Goal: Task Accomplishment & Management: Manage account settings

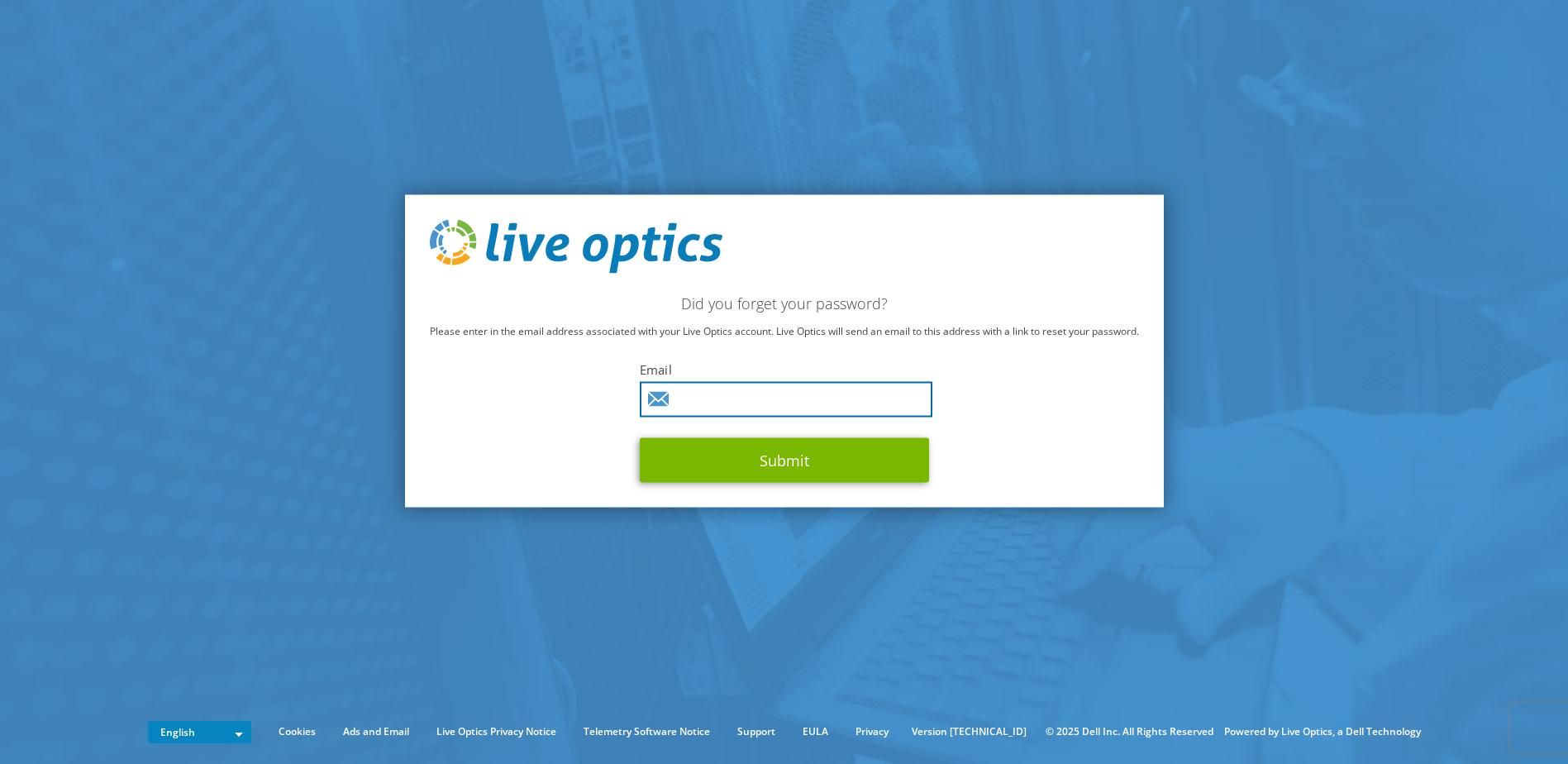
click at [706, 402] on input "text" at bounding box center [786, 399] width 293 height 36
type input "mathias.ahlgren@flaktgroup.com"
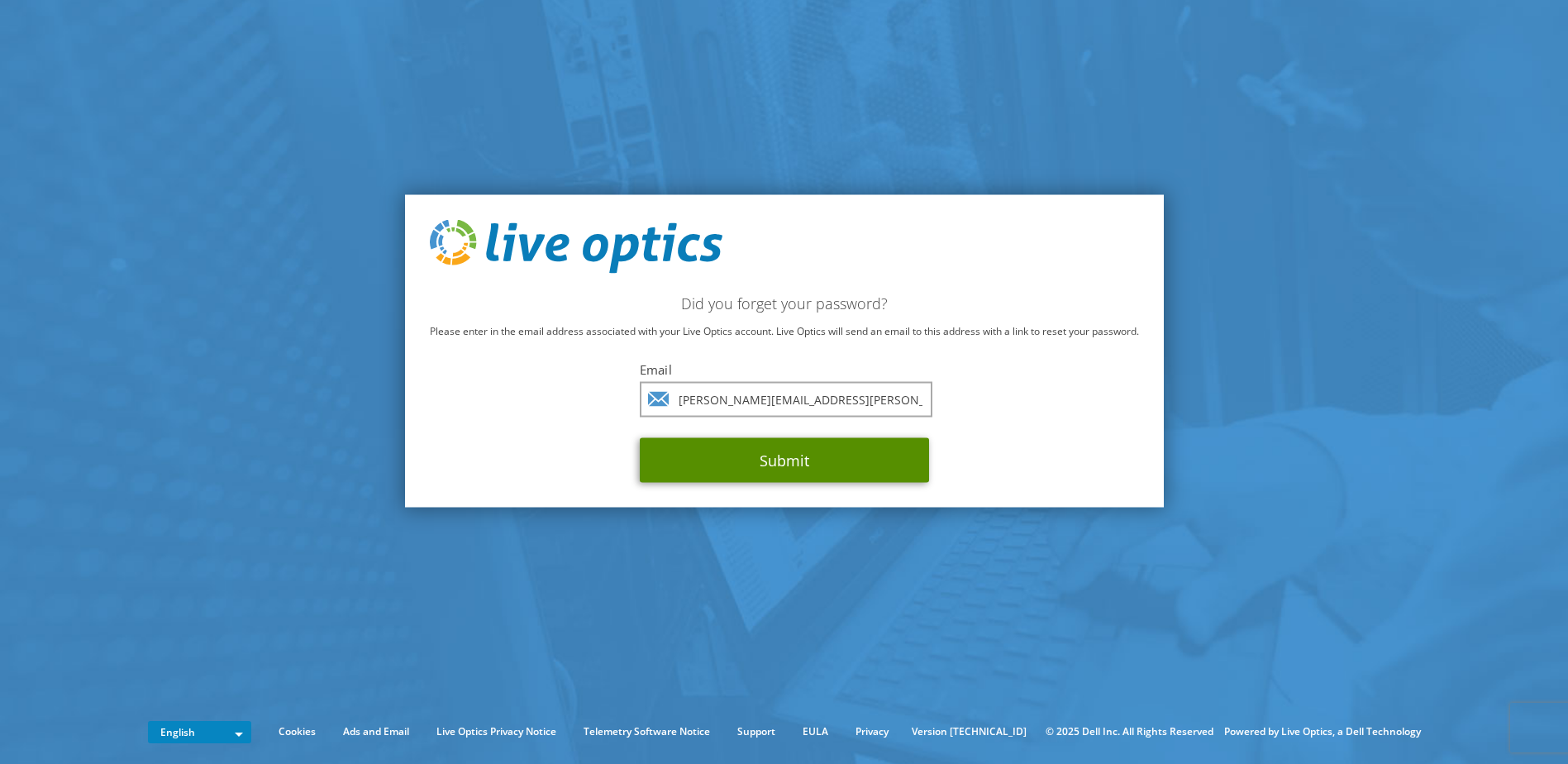
click at [766, 460] on button "Submit" at bounding box center [784, 461] width 289 height 45
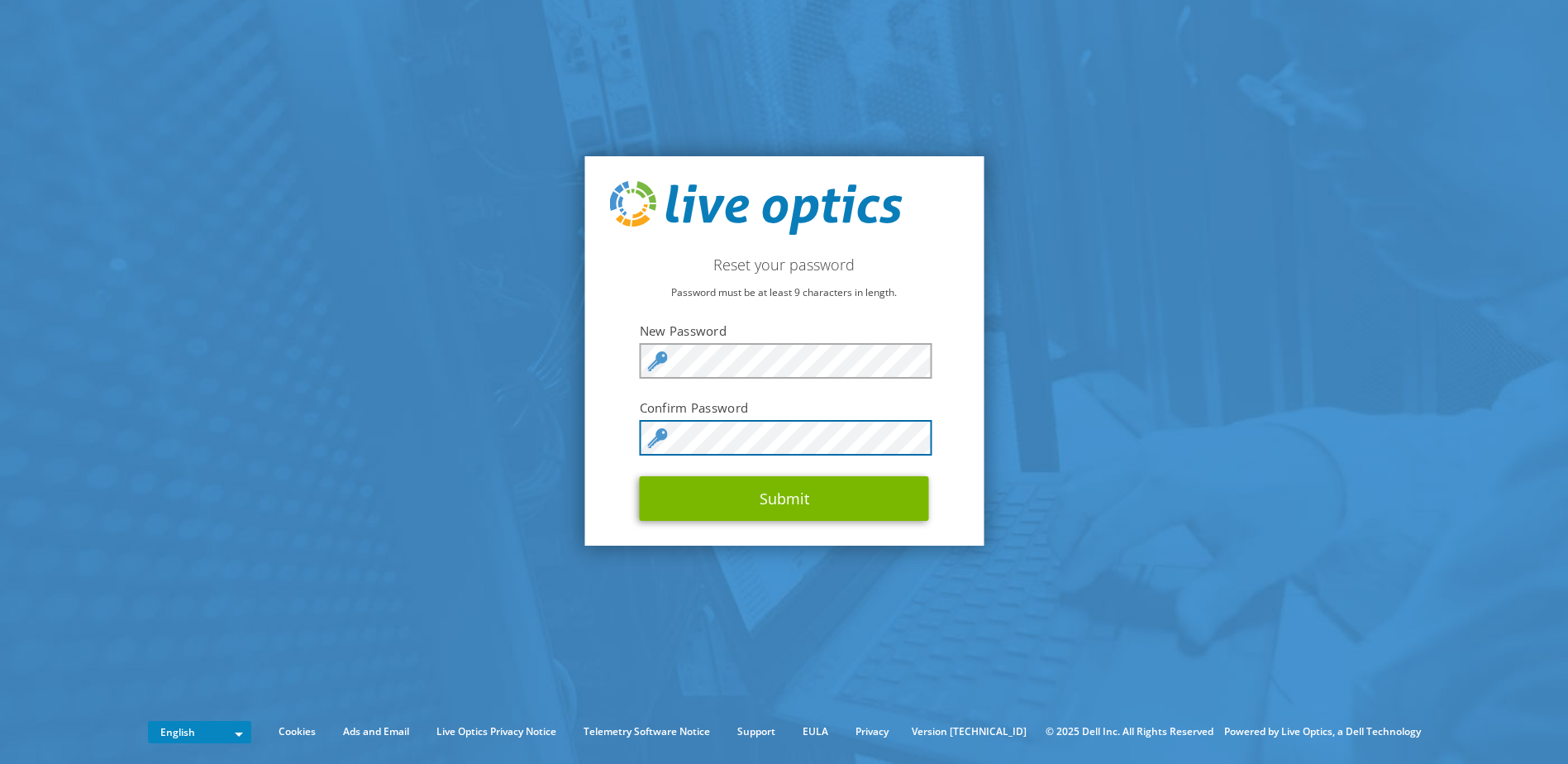
click at [640, 476] on button "Submit" at bounding box center [784, 498] width 289 height 45
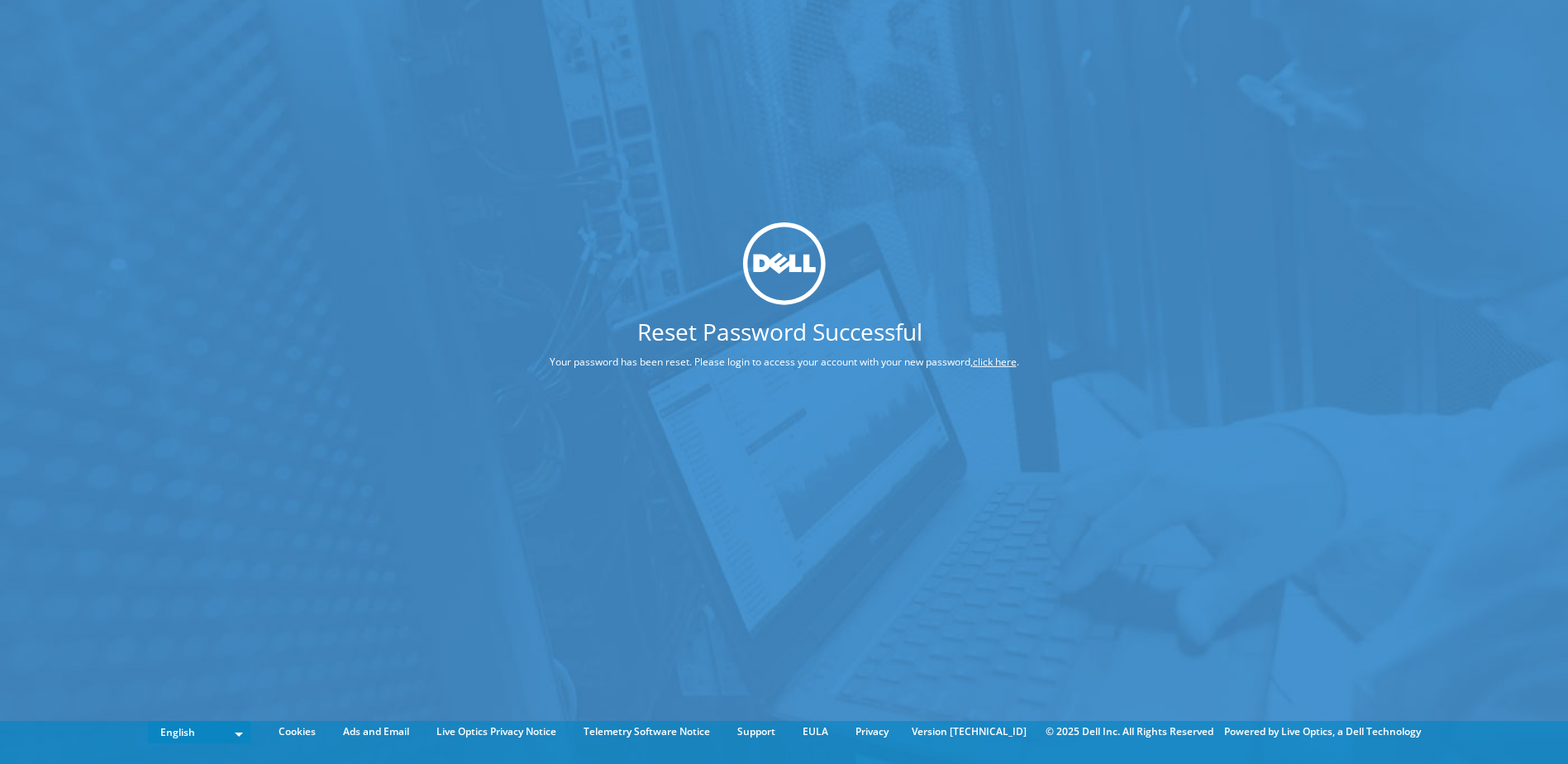
click at [1001, 360] on link "click here" at bounding box center [994, 362] width 44 height 14
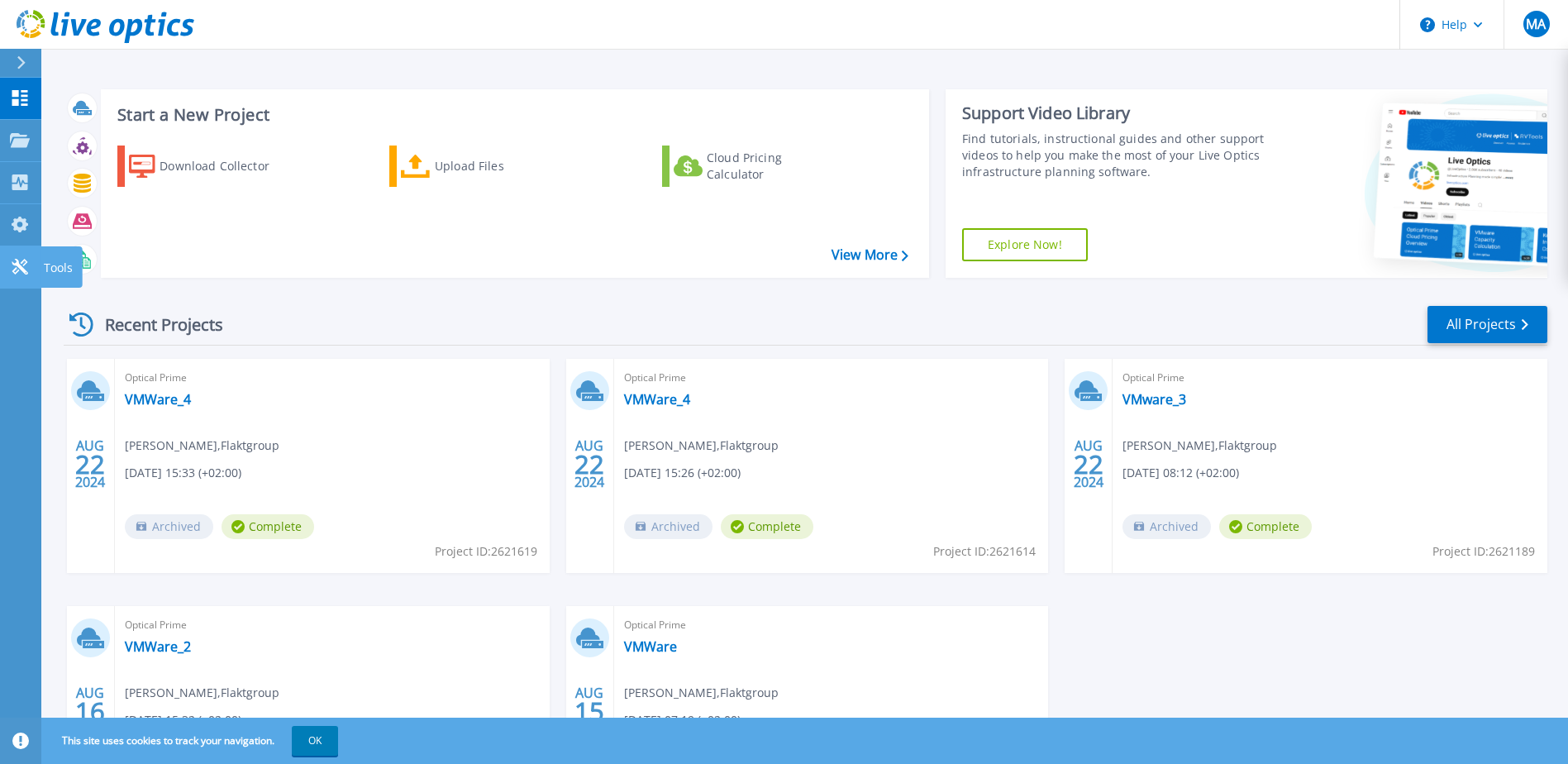
click at [11, 263] on icon at bounding box center [19, 267] width 19 height 16
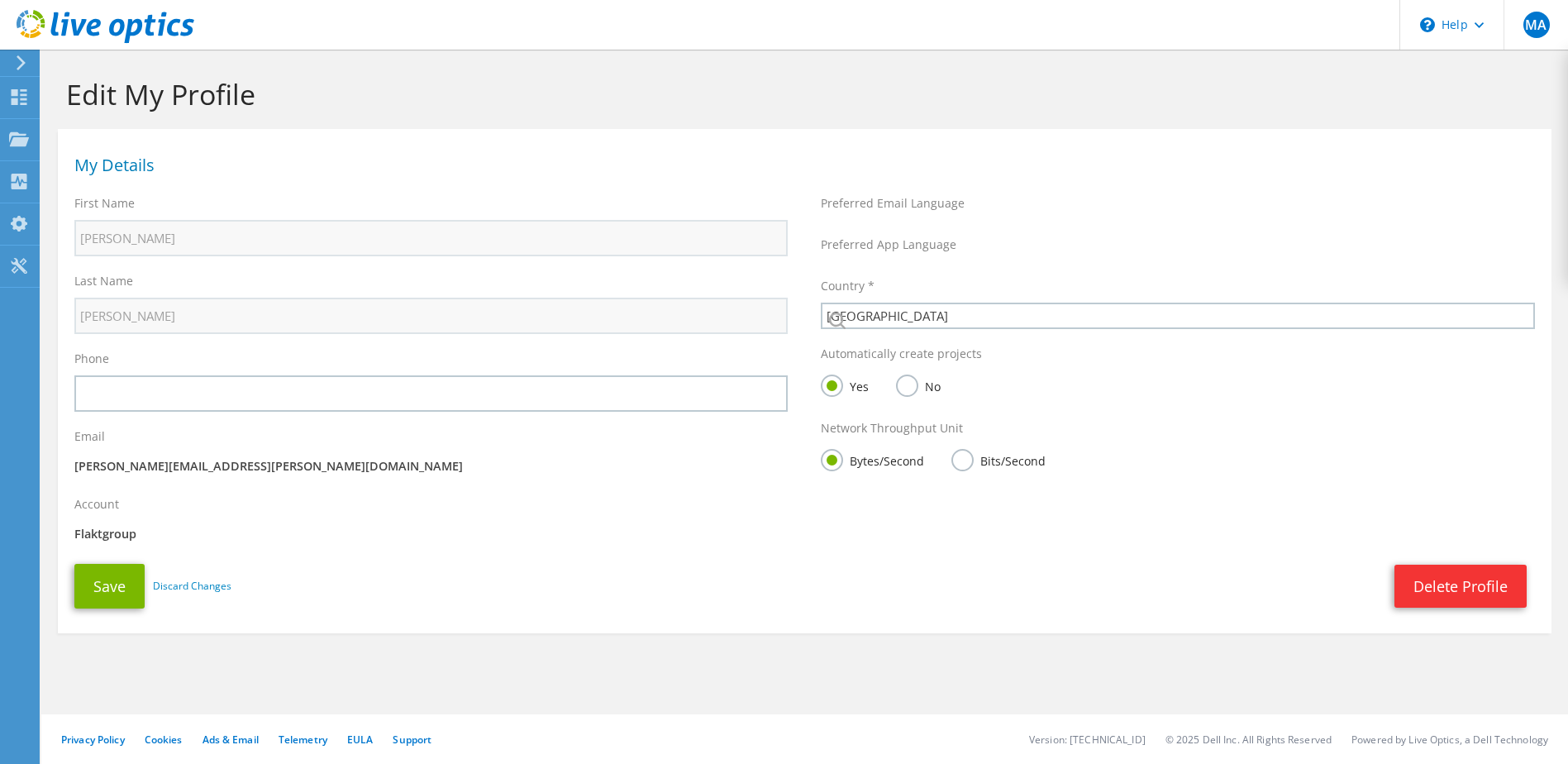
select select "189"
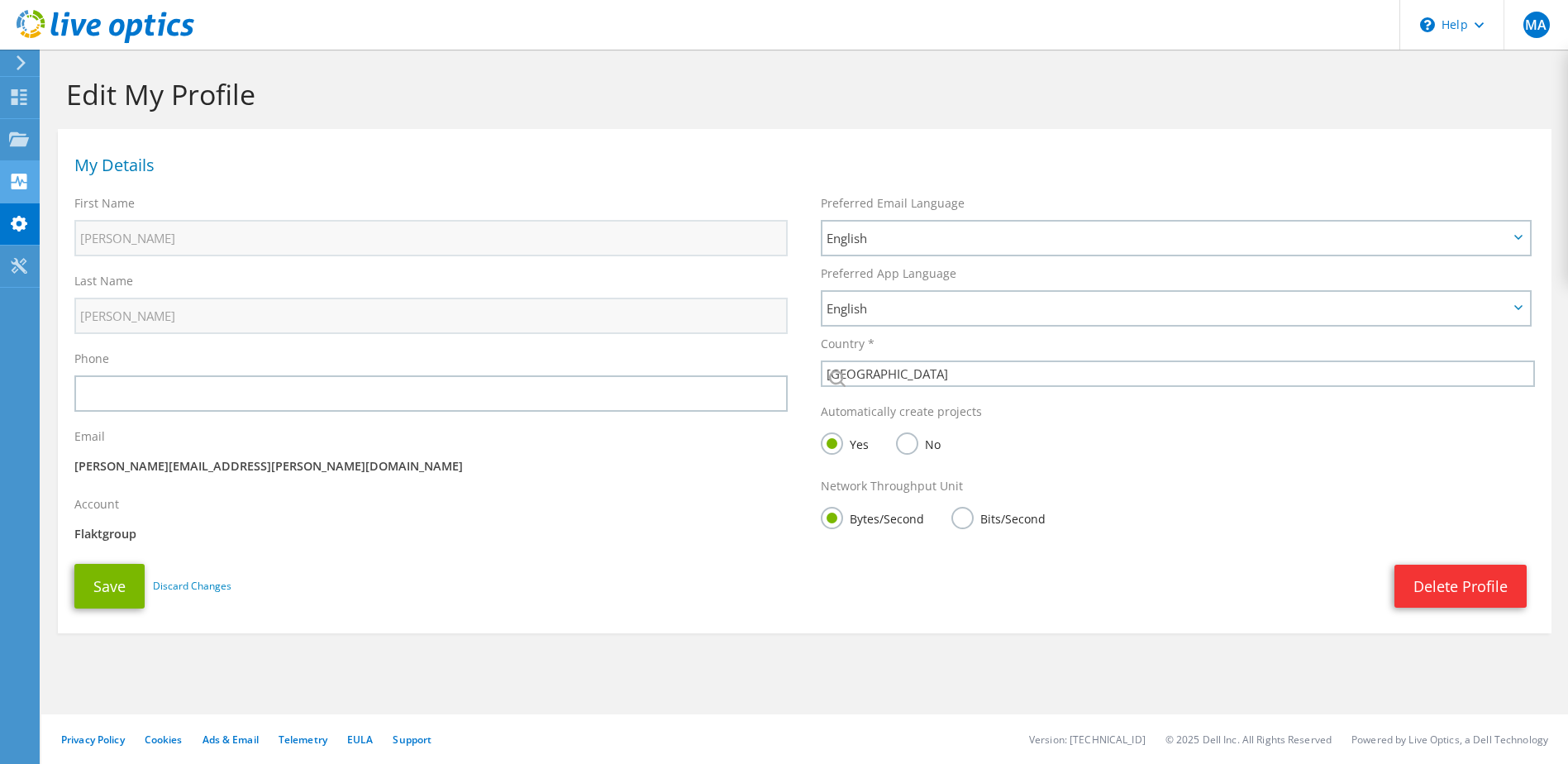
drag, startPoint x: 0, startPoint y: 0, endPoint x: 19, endPoint y: 176, distance: 177.0
click at [19, 176] on use at bounding box center [19, 181] width 16 height 16
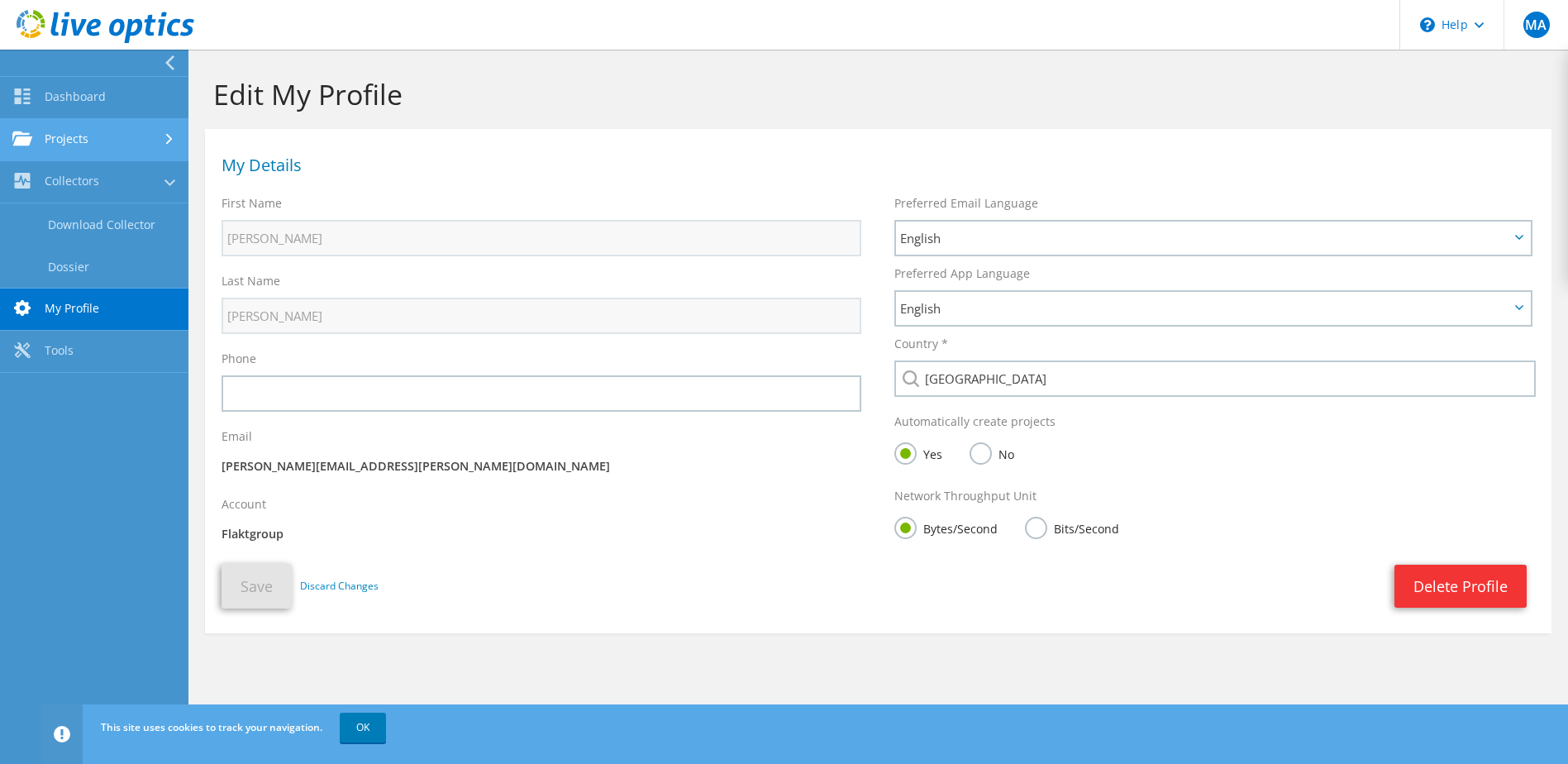
click at [65, 138] on link "Projects" at bounding box center [94, 140] width 188 height 42
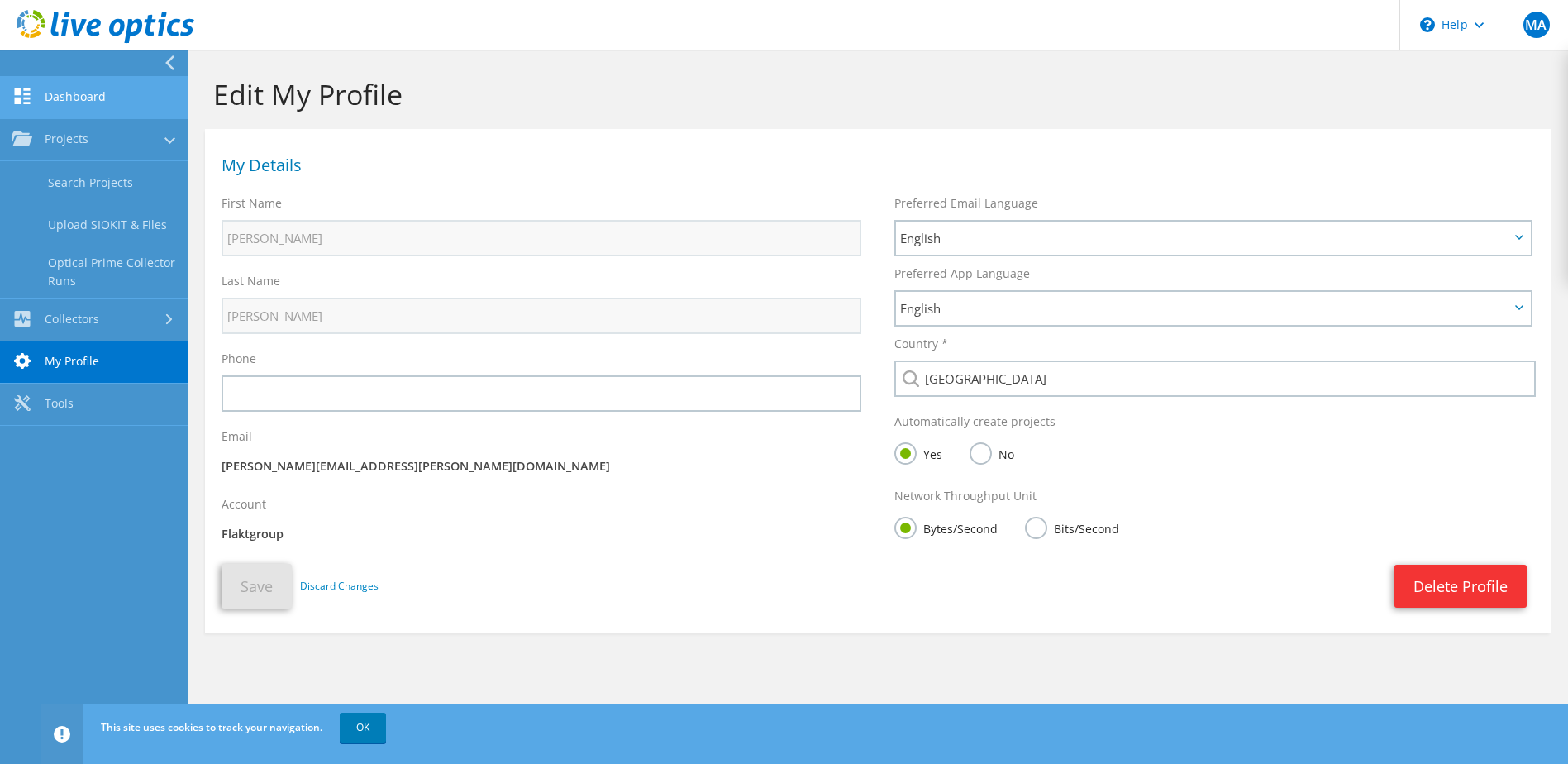
click at [117, 115] on link "Dashboard" at bounding box center [94, 97] width 188 height 42
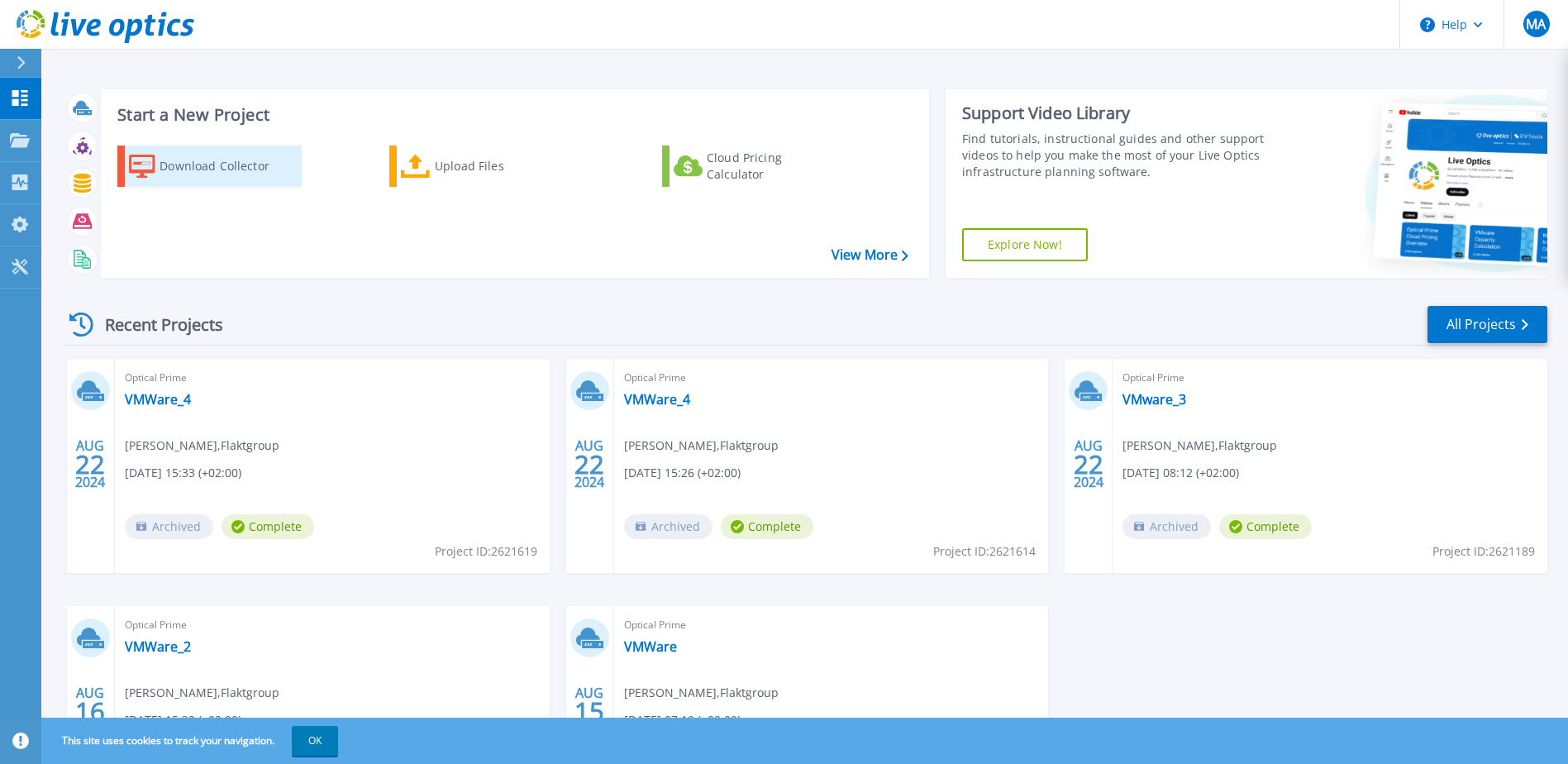
click at [223, 168] on div "Download Collector" at bounding box center [226, 166] width 132 height 33
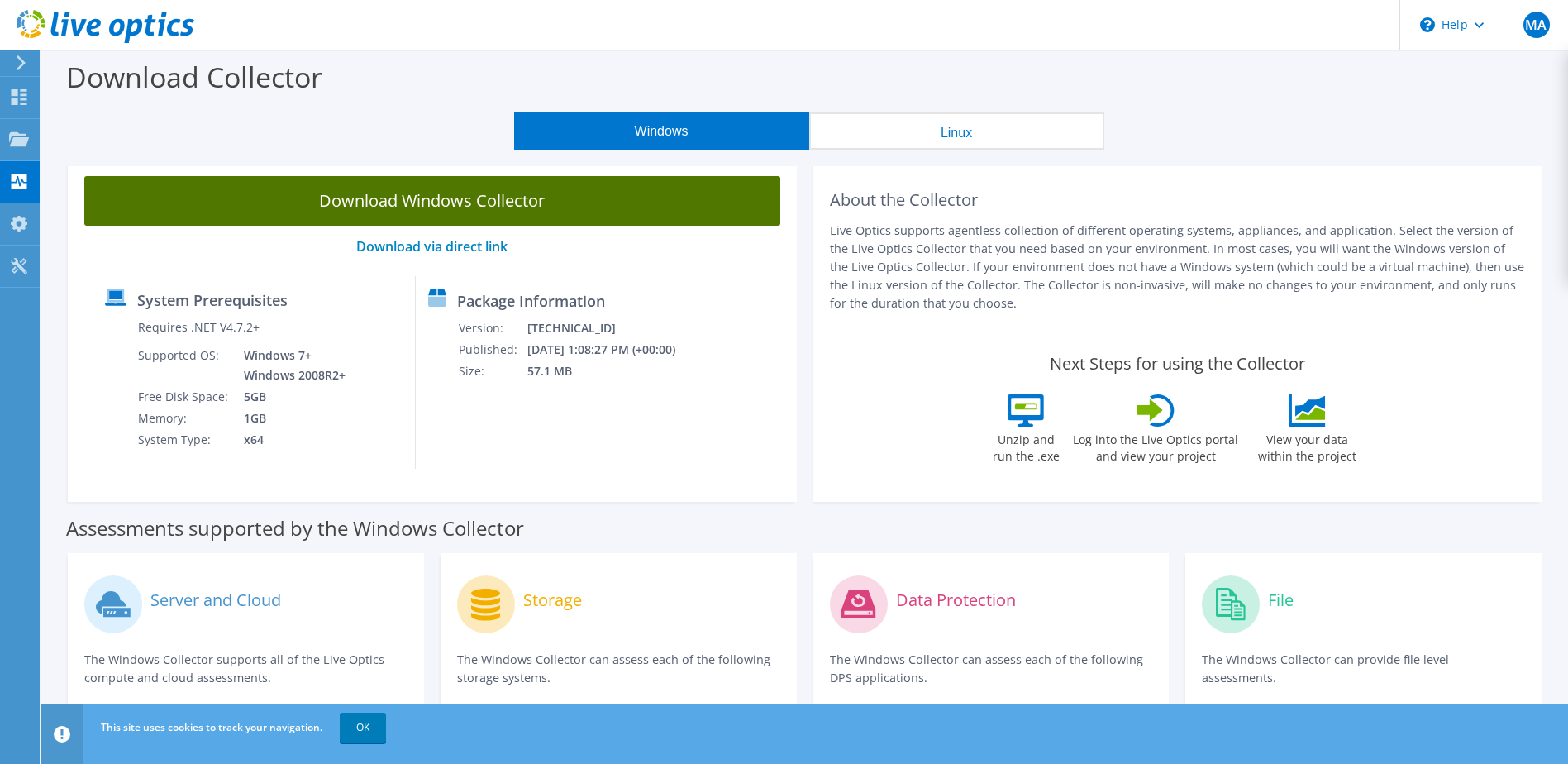
click at [437, 201] on link "Download Windows Collector" at bounding box center [432, 201] width 696 height 49
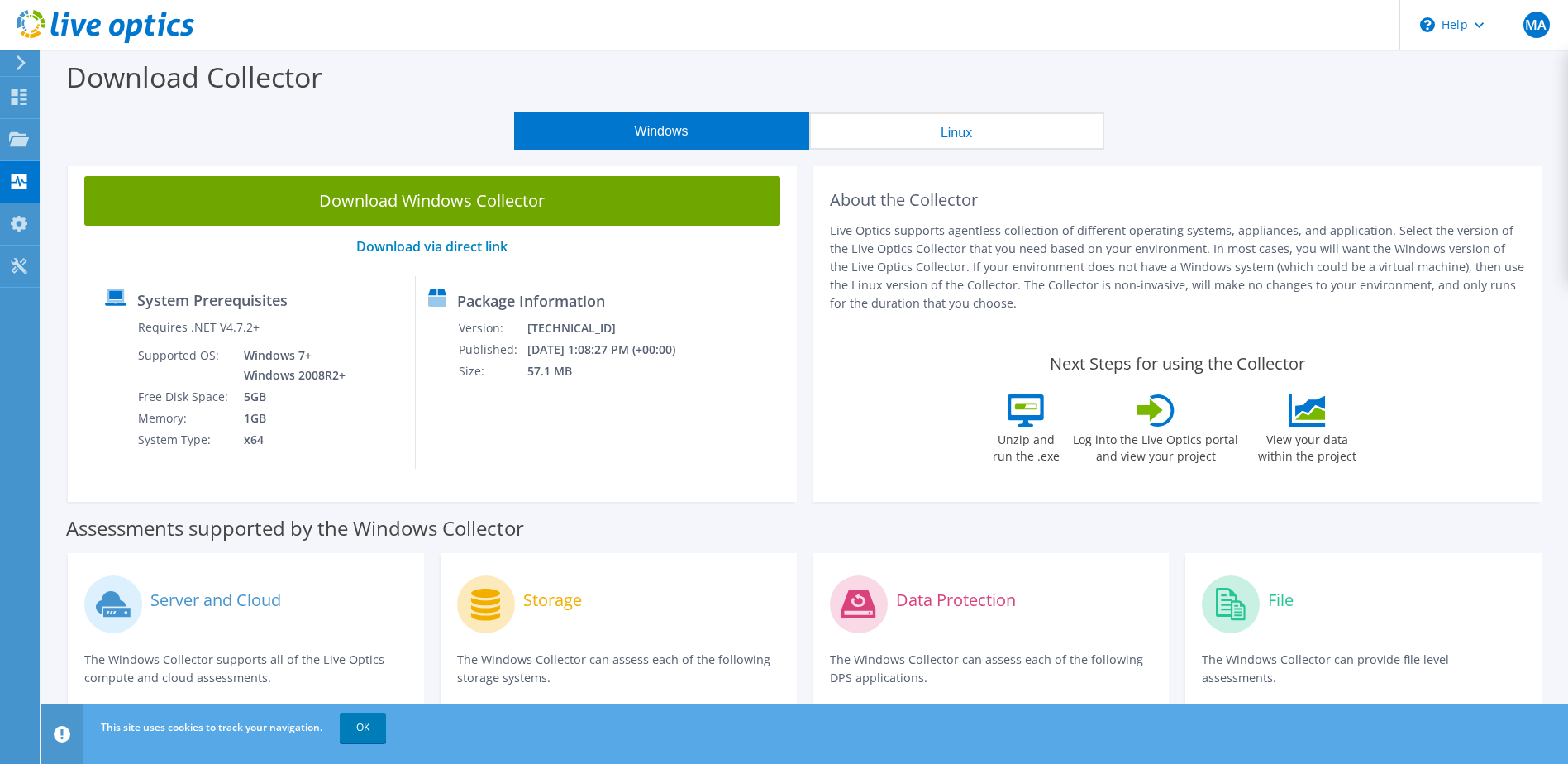
click at [418, 115] on div "Windows Linux" at bounding box center [808, 131] width 1501 height 37
click at [19, 132] on icon at bounding box center [18, 140] width 19 height 16
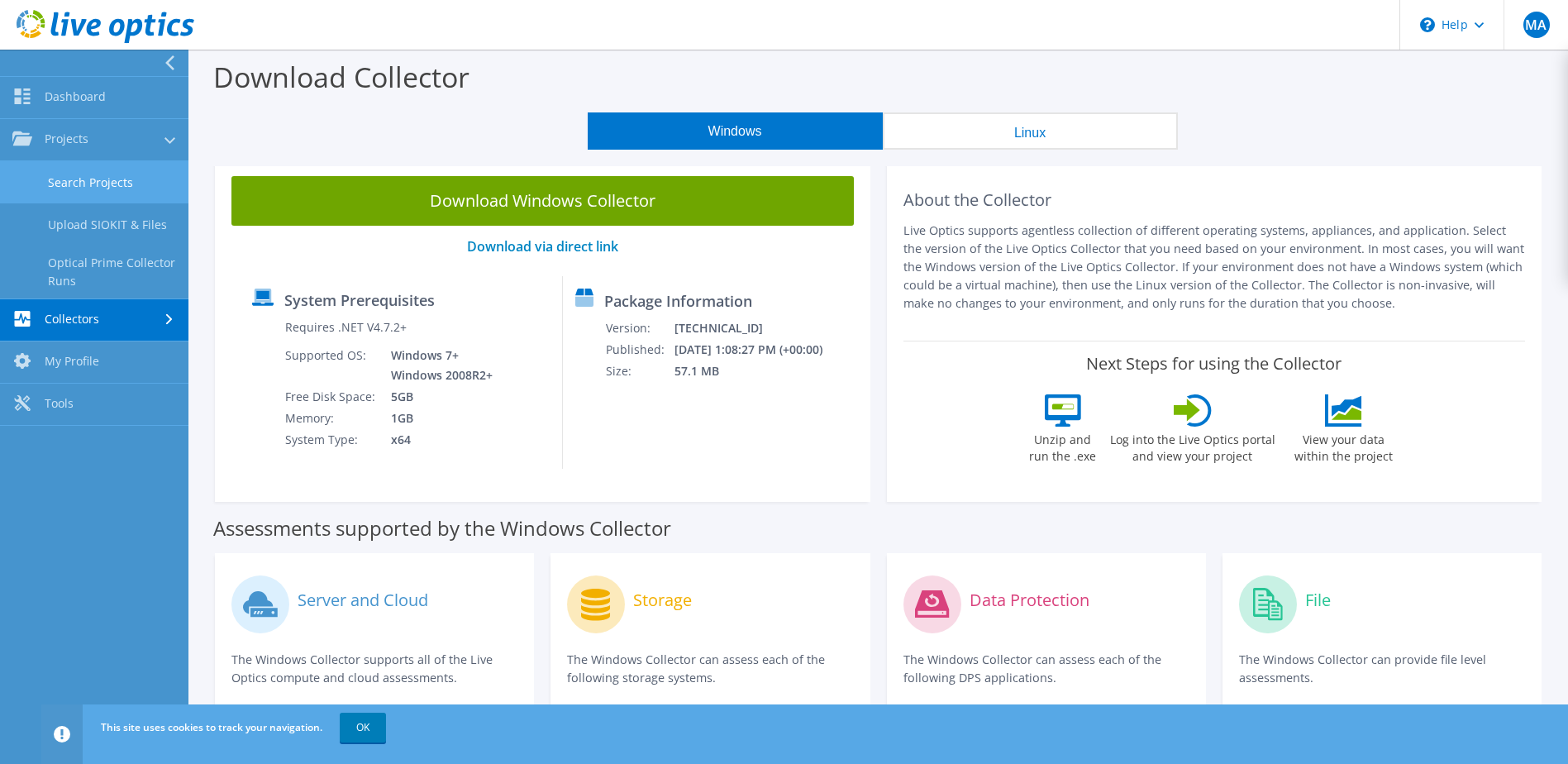
click at [116, 186] on link "Search Projects" at bounding box center [94, 181] width 188 height 42
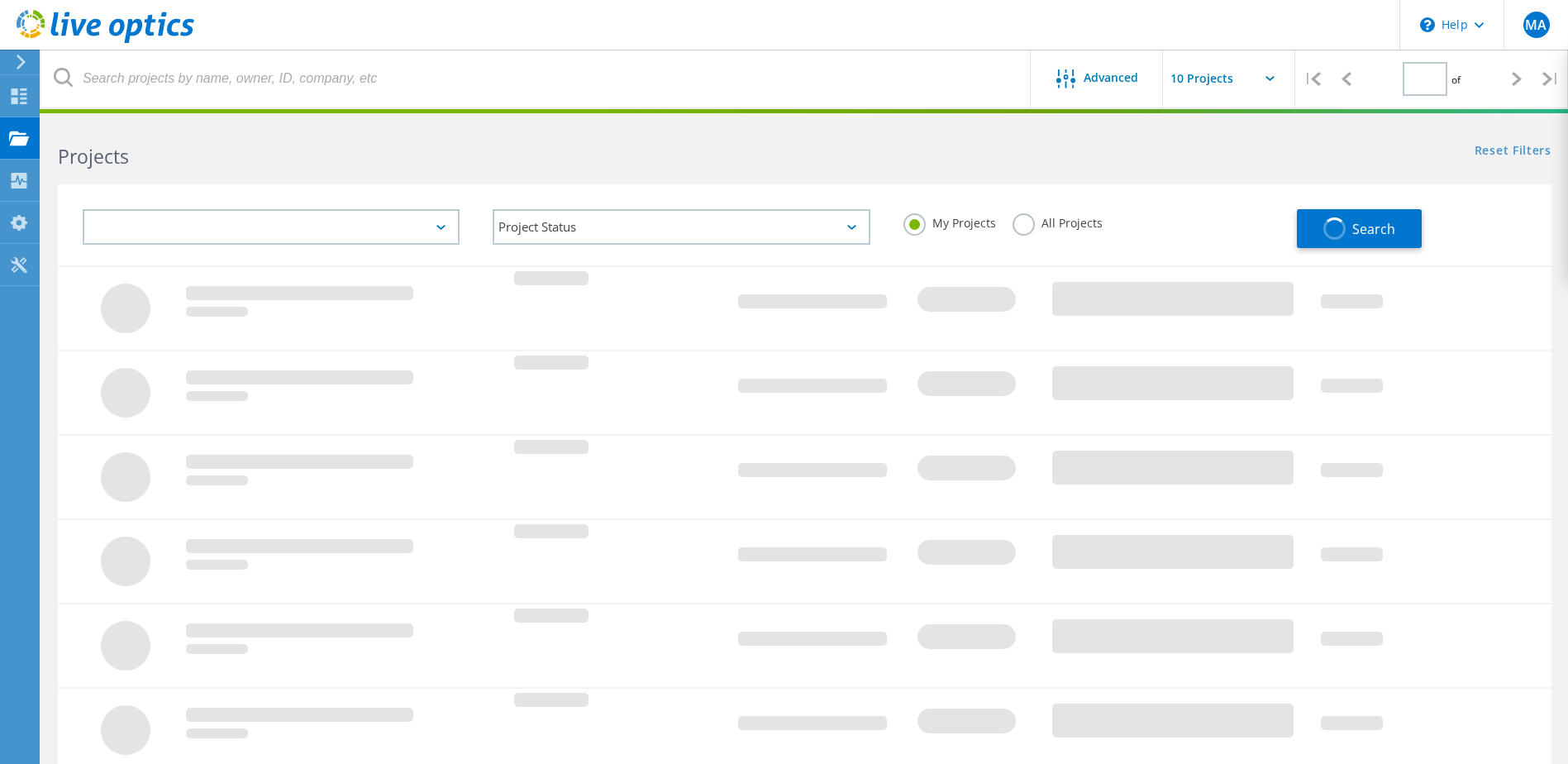
type input "1"
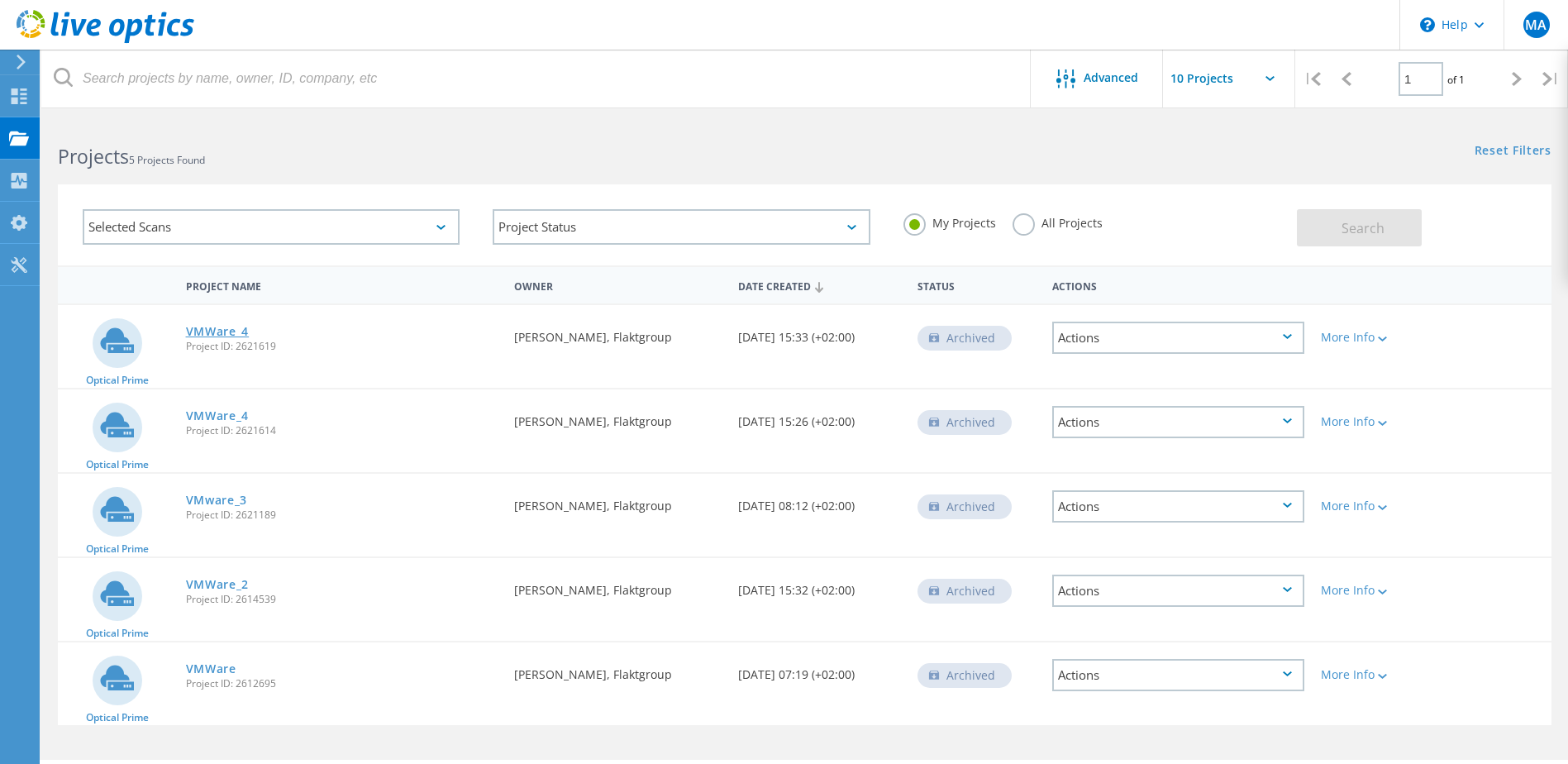
click at [223, 334] on link "VMWare_4" at bounding box center [218, 332] width 64 height 12
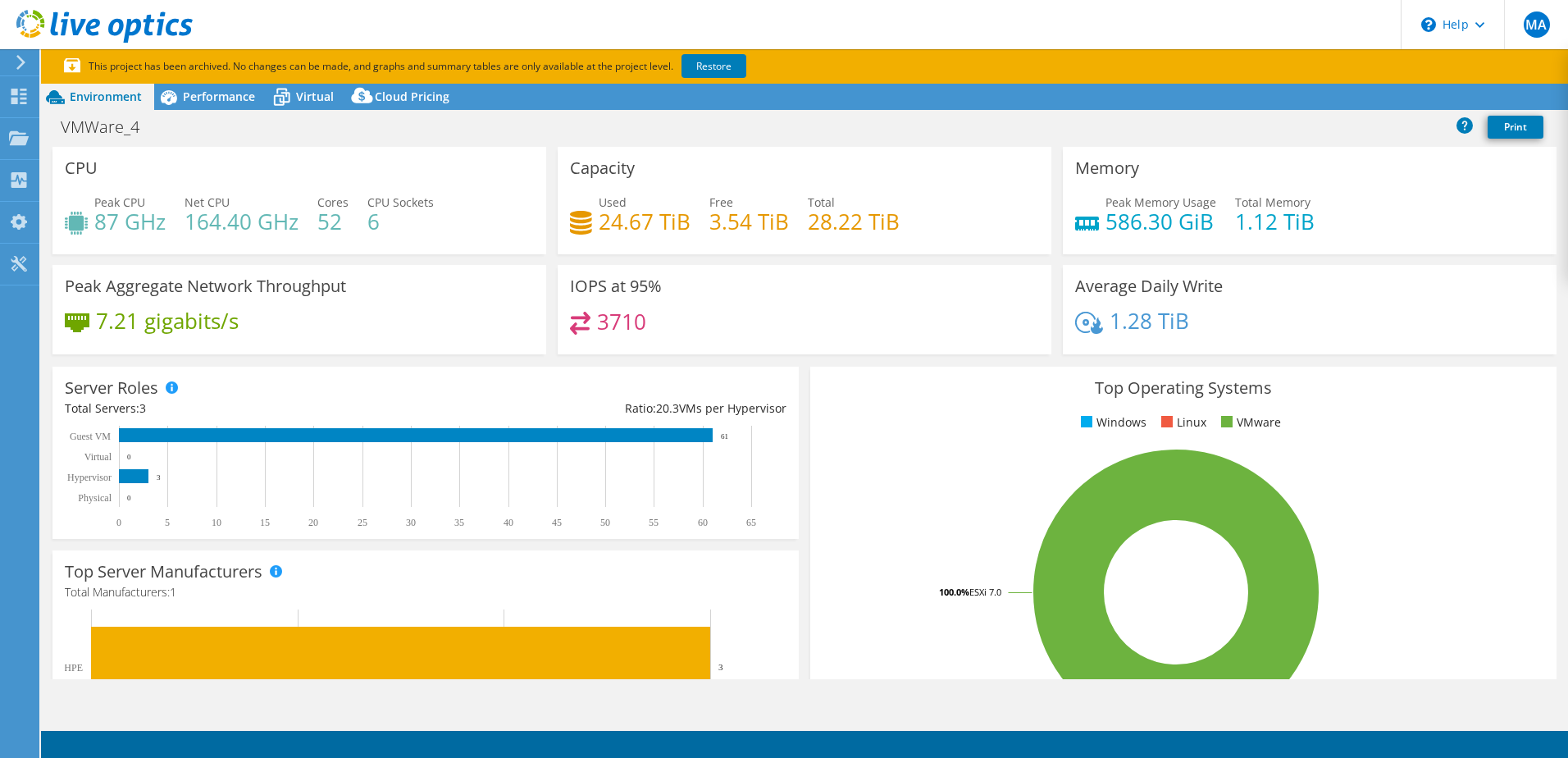
select select "USD"
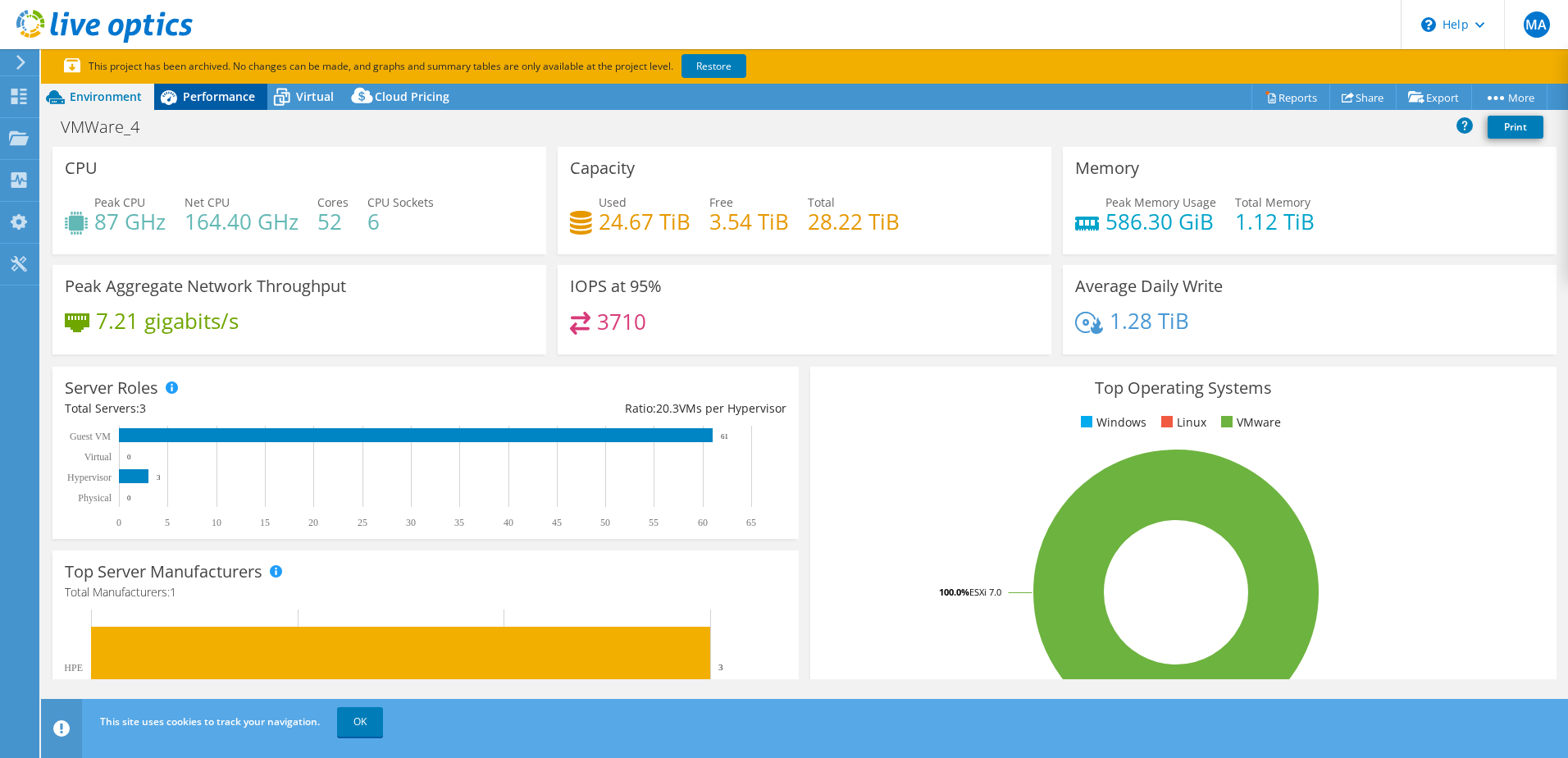
click at [235, 101] on span "Performance" at bounding box center [218, 96] width 72 height 15
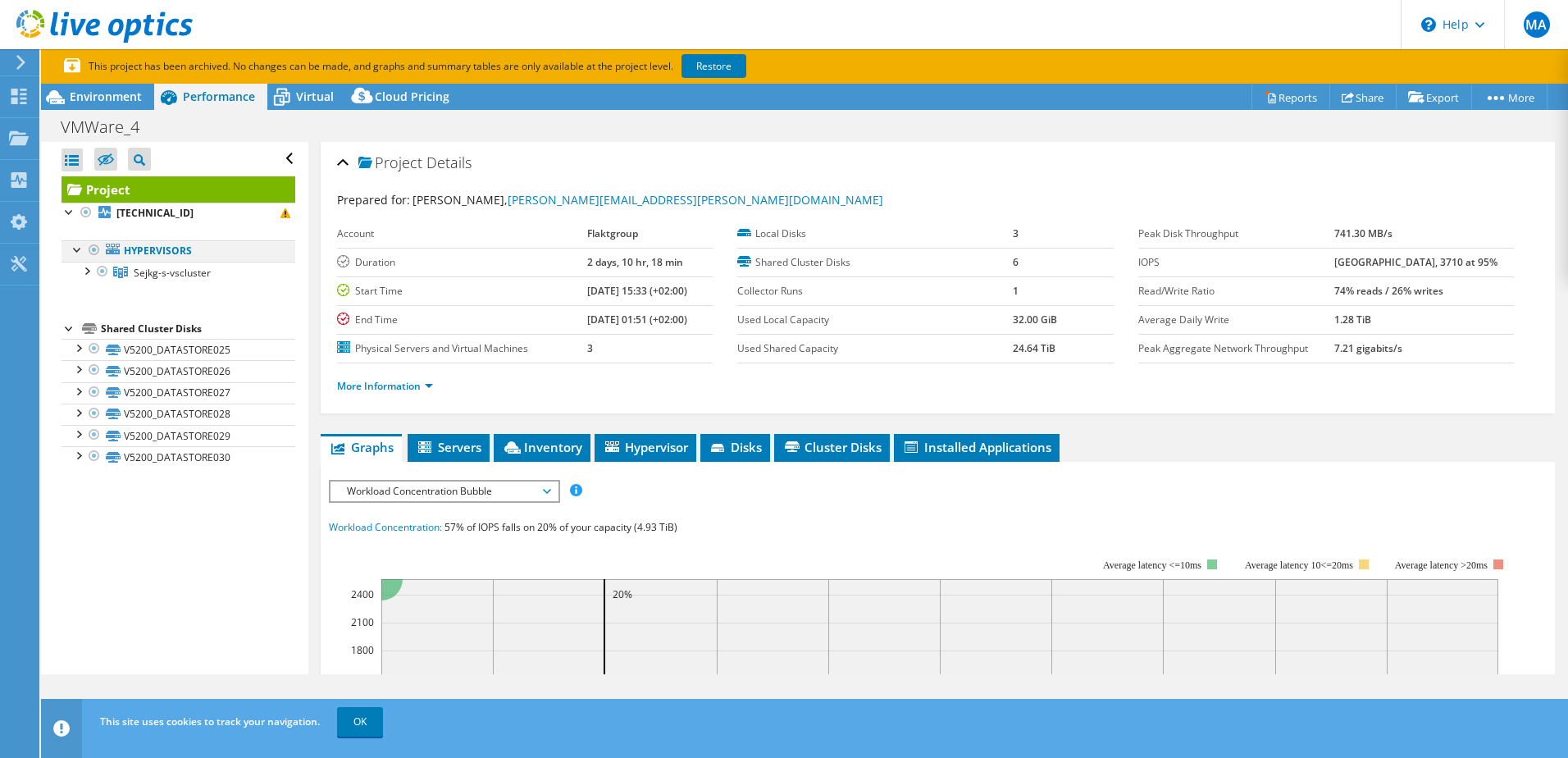
click at [75, 251] on div at bounding box center [77, 248] width 16 height 16
click at [88, 271] on div at bounding box center [86, 269] width 16 height 16
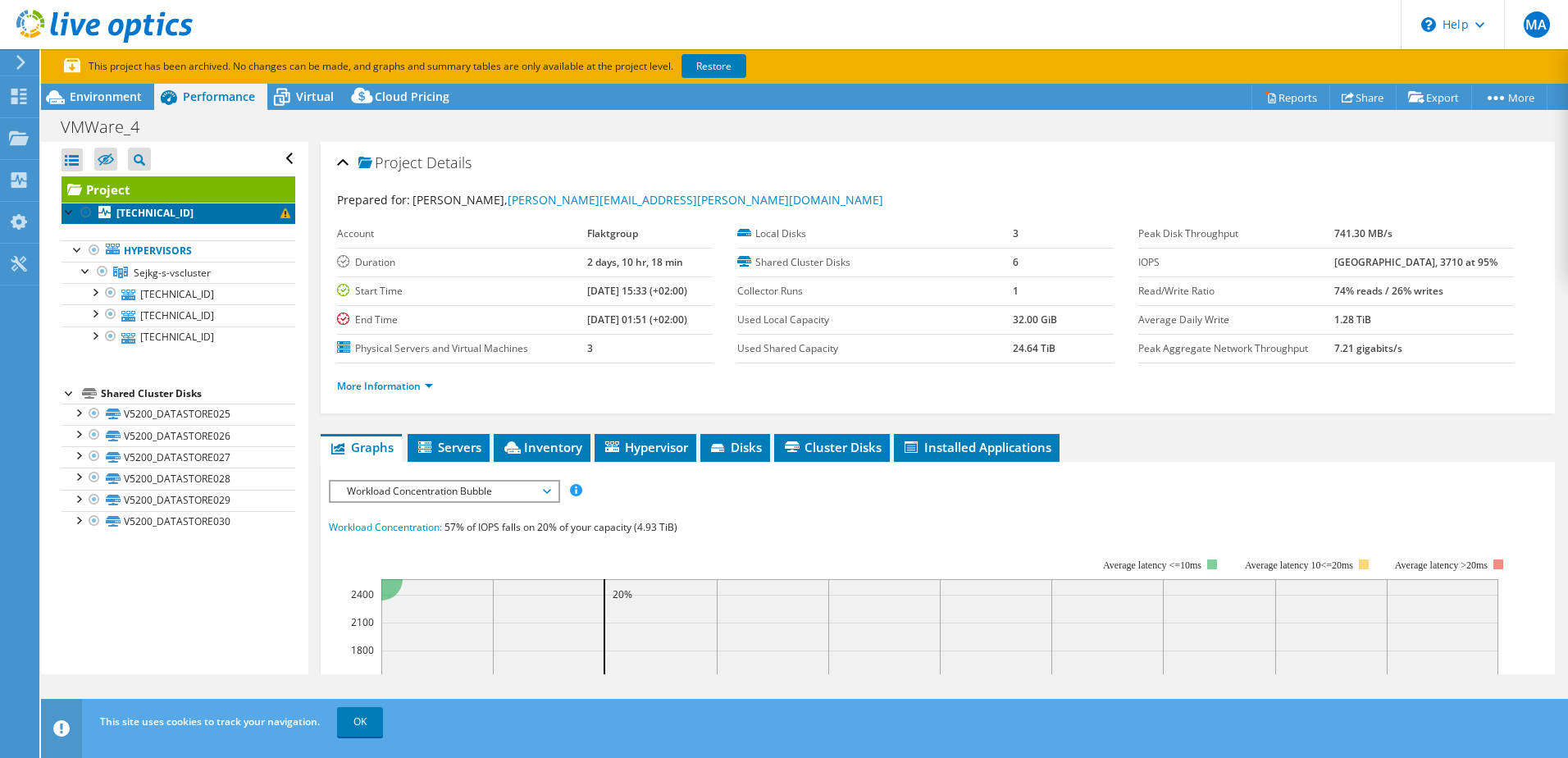
click at [226, 214] on link "10.206.22.28" at bounding box center [178, 214] width 234 height 21
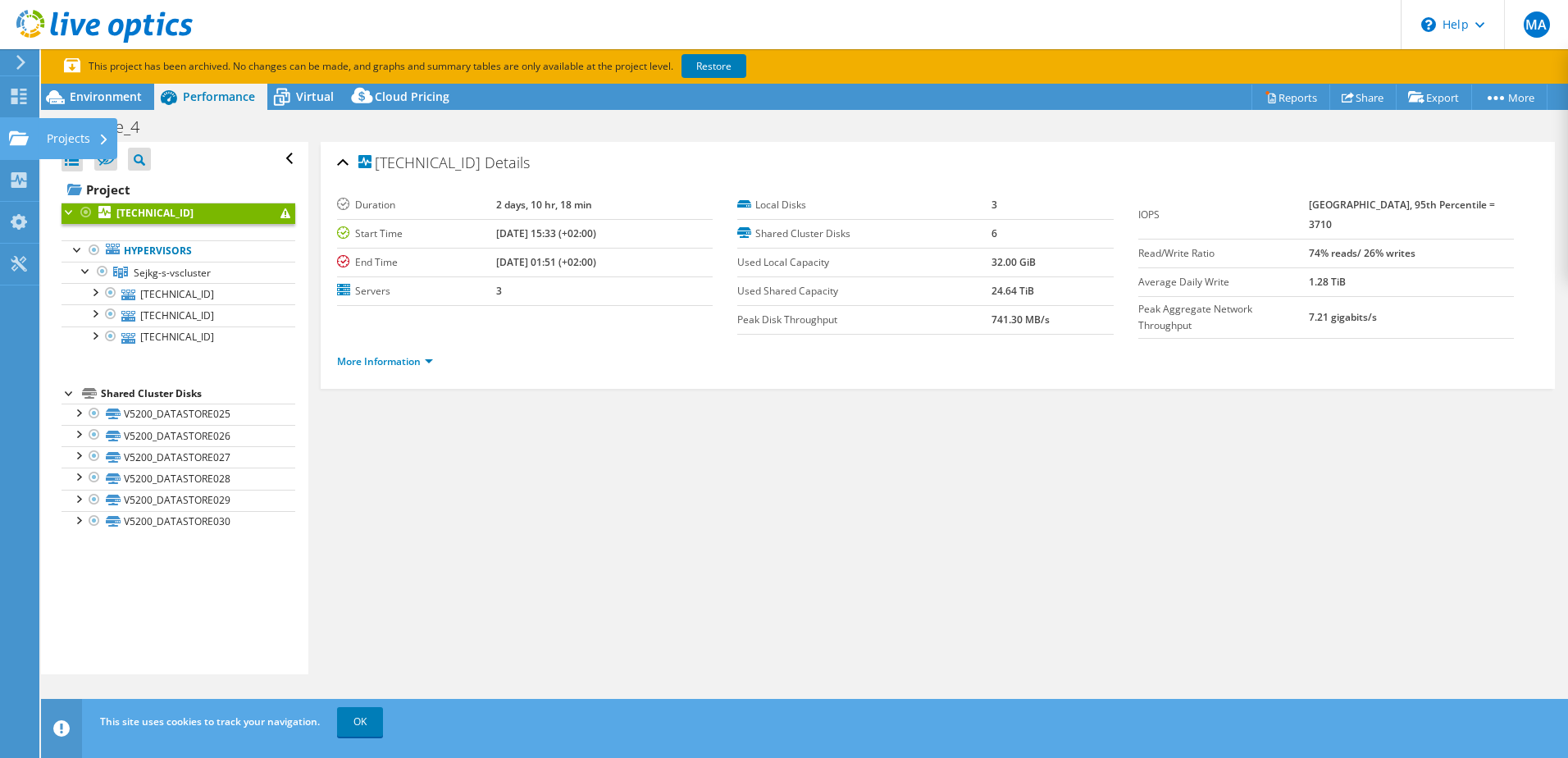
click at [26, 145] on icon at bounding box center [18, 139] width 19 height 15
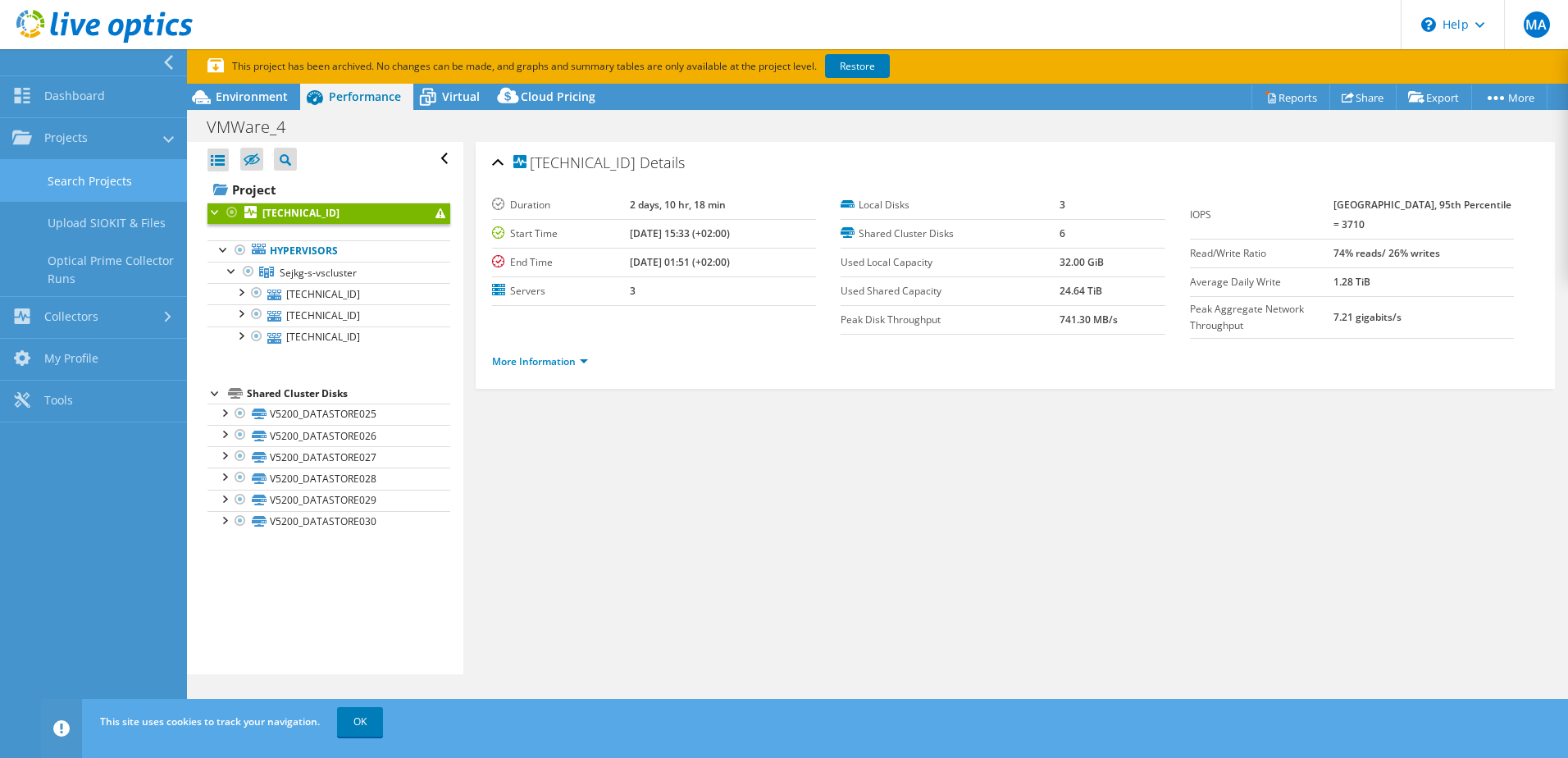
click at [129, 178] on link "Search Projects" at bounding box center [93, 180] width 187 height 41
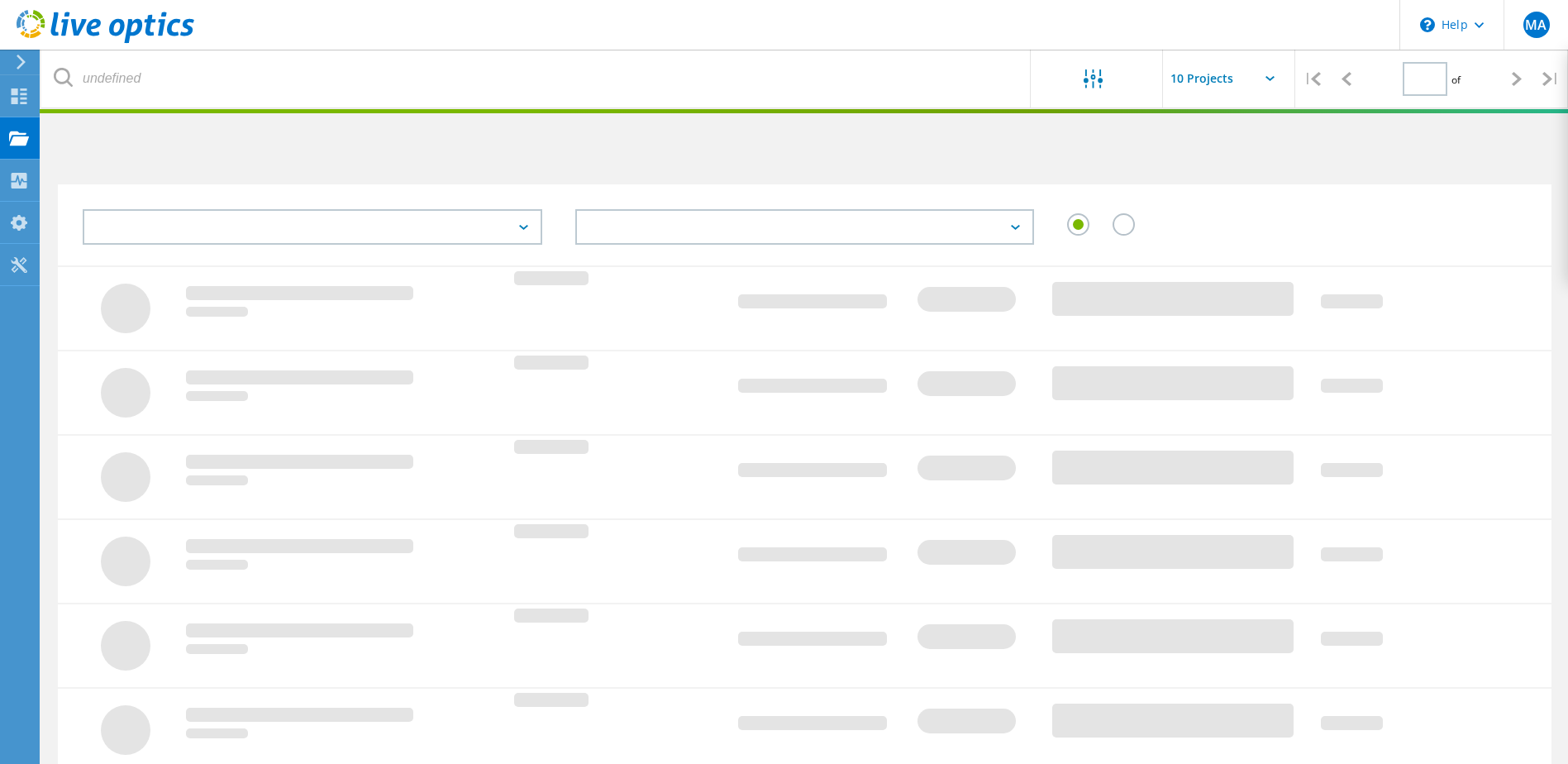
type input "1"
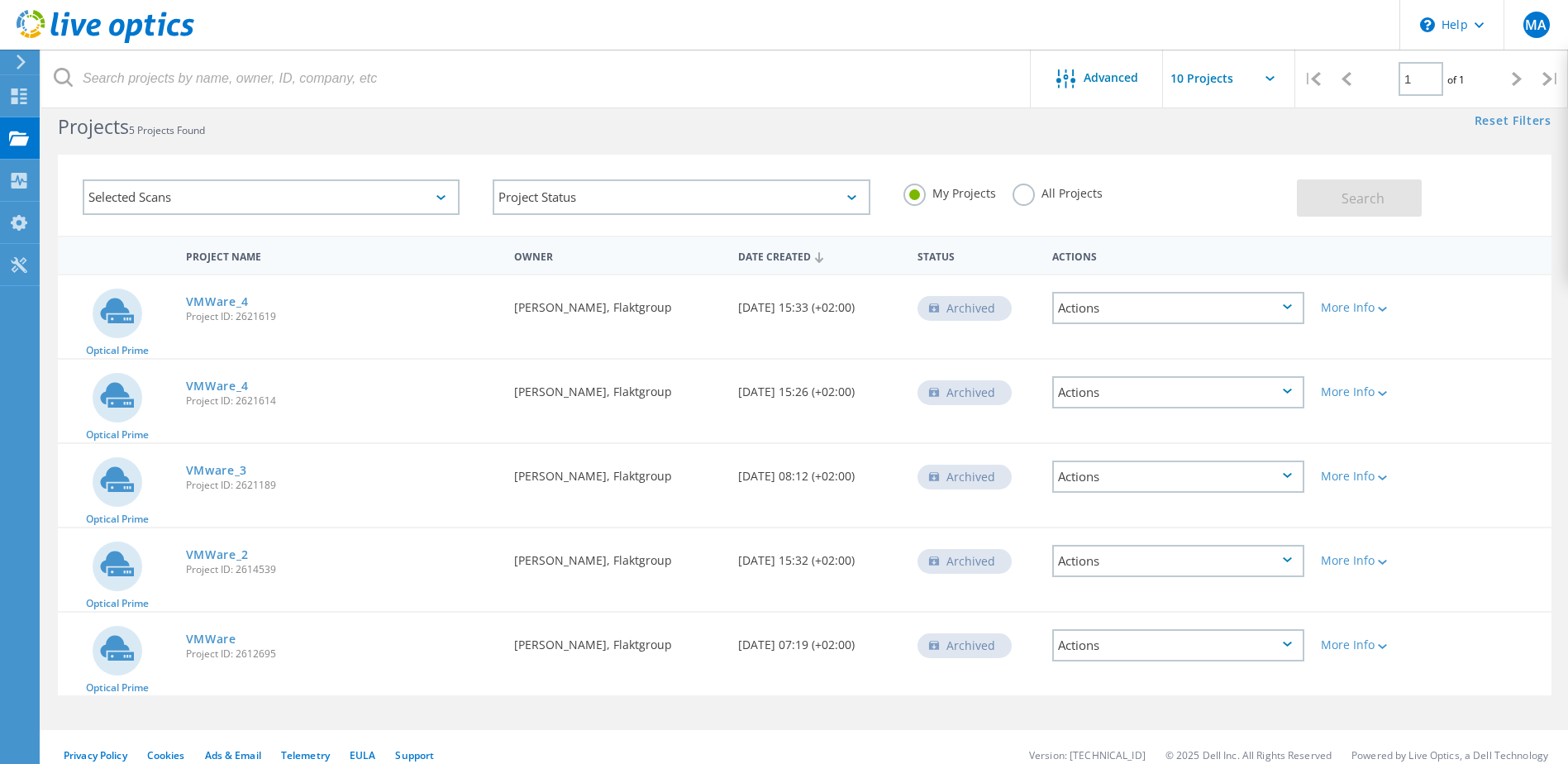
scroll to position [46, 0]
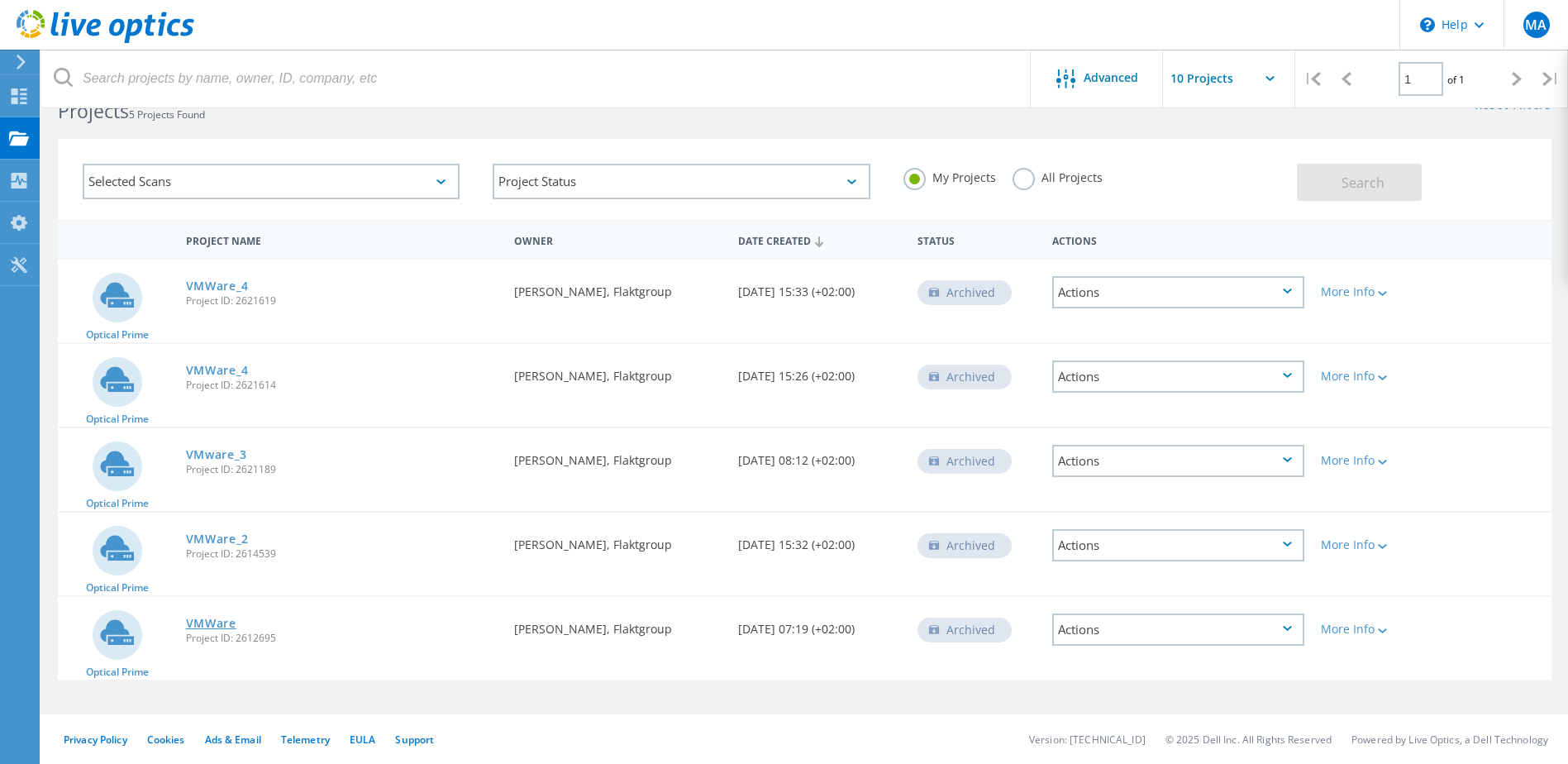
click at [216, 618] on link "VMWare" at bounding box center [211, 623] width 50 height 12
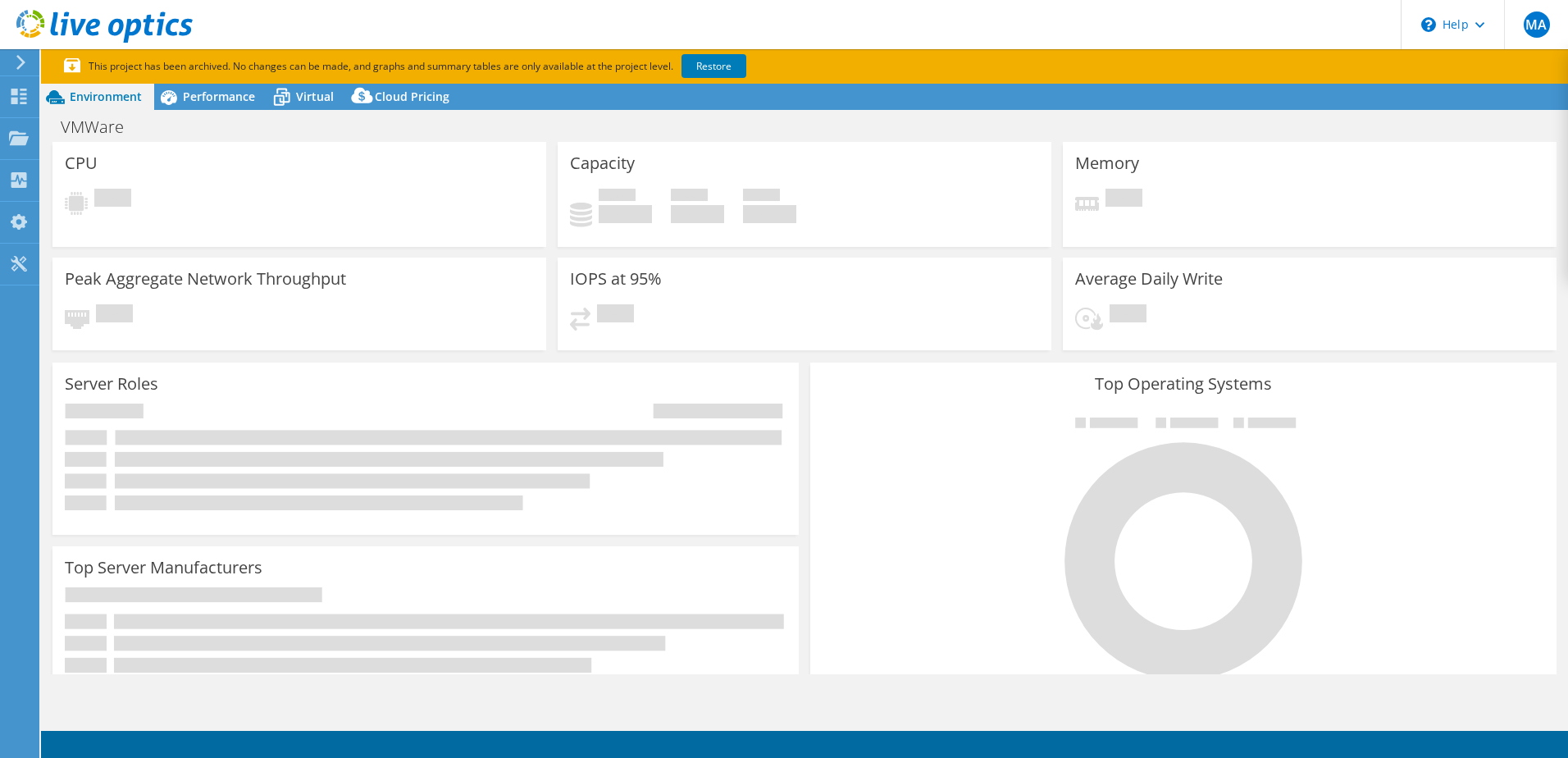
select select "USD"
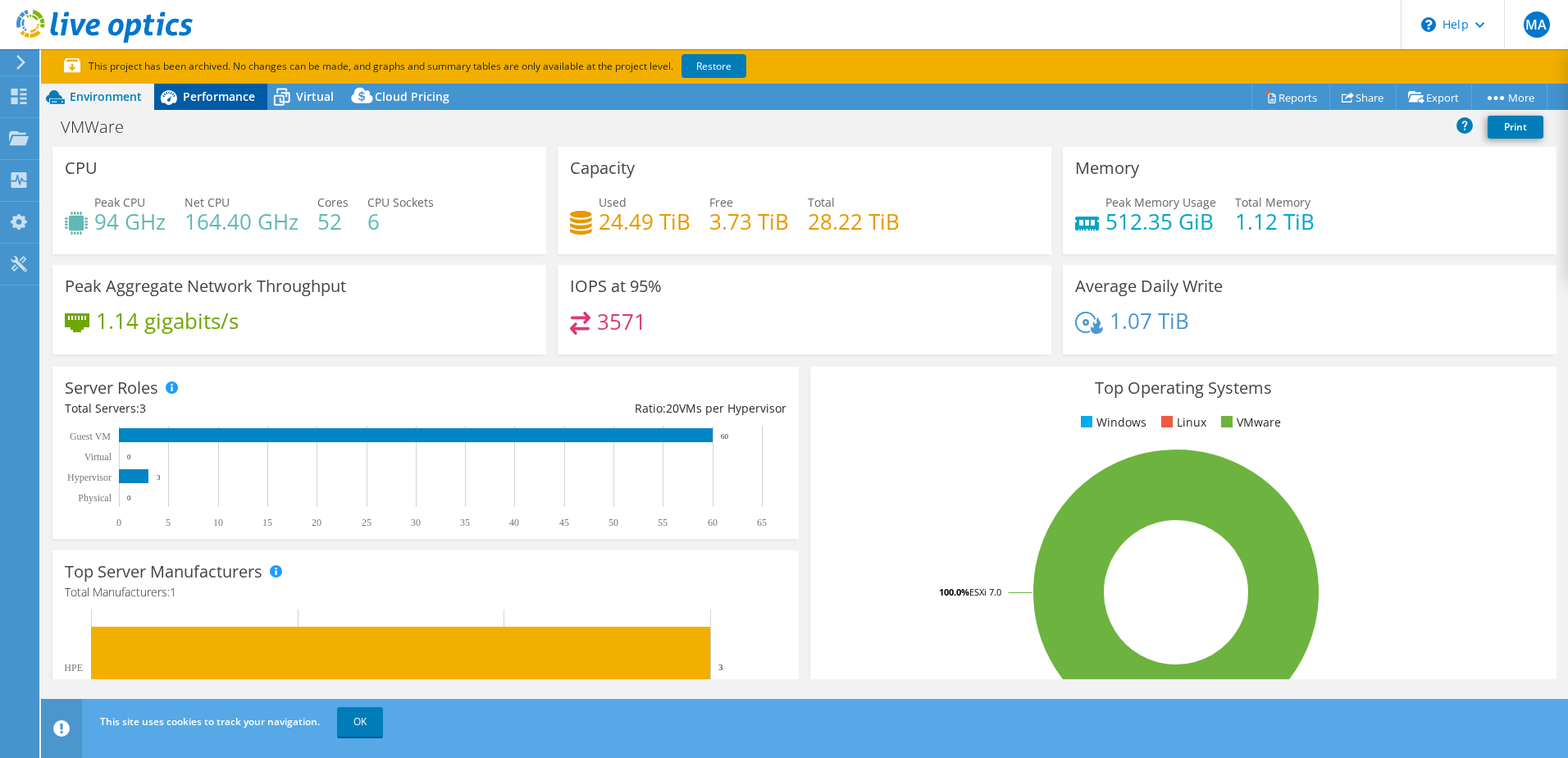
click at [240, 106] on div "Performance" at bounding box center [211, 96] width 114 height 26
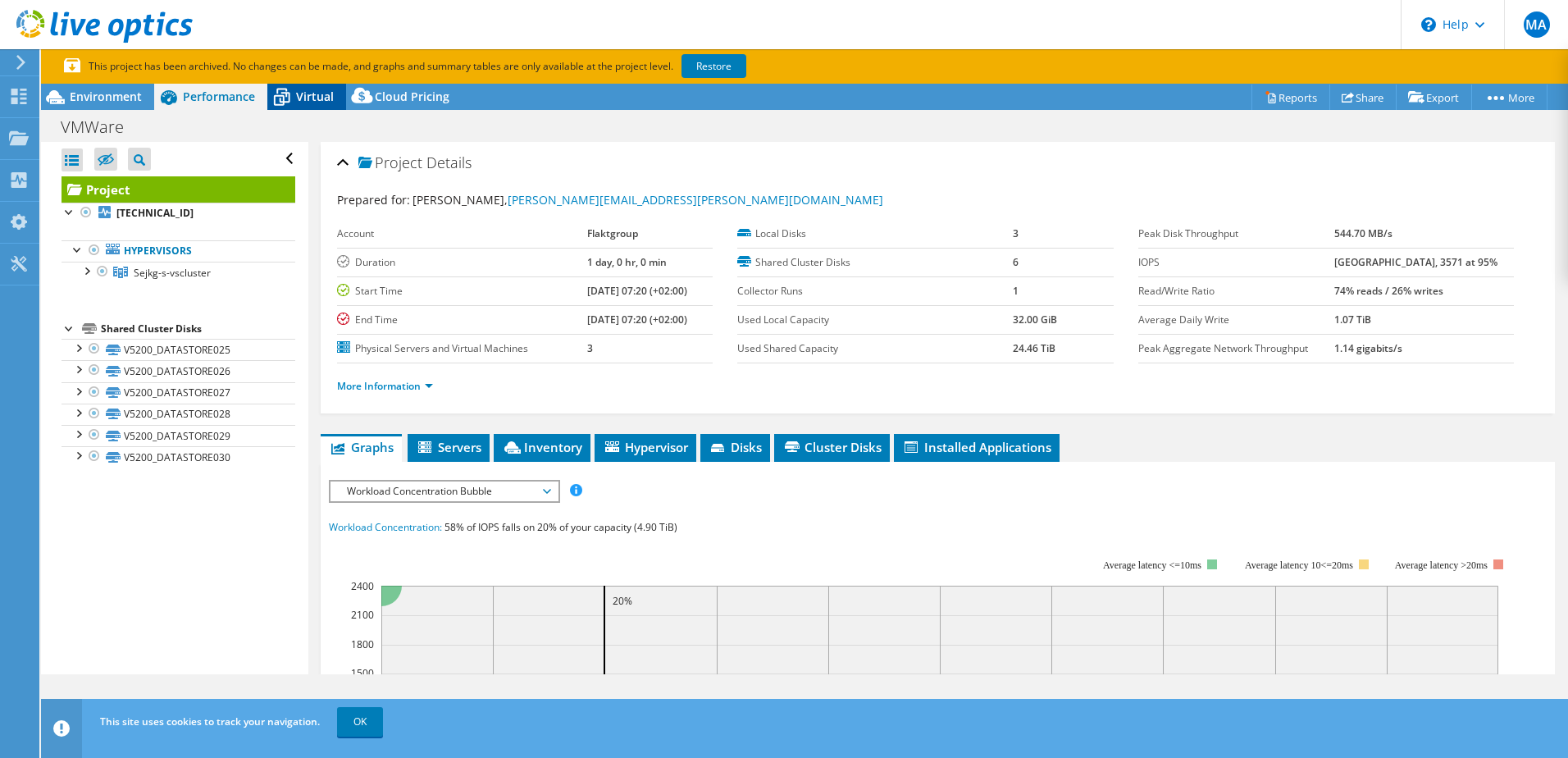
click at [289, 99] on icon at bounding box center [282, 99] width 16 height 13
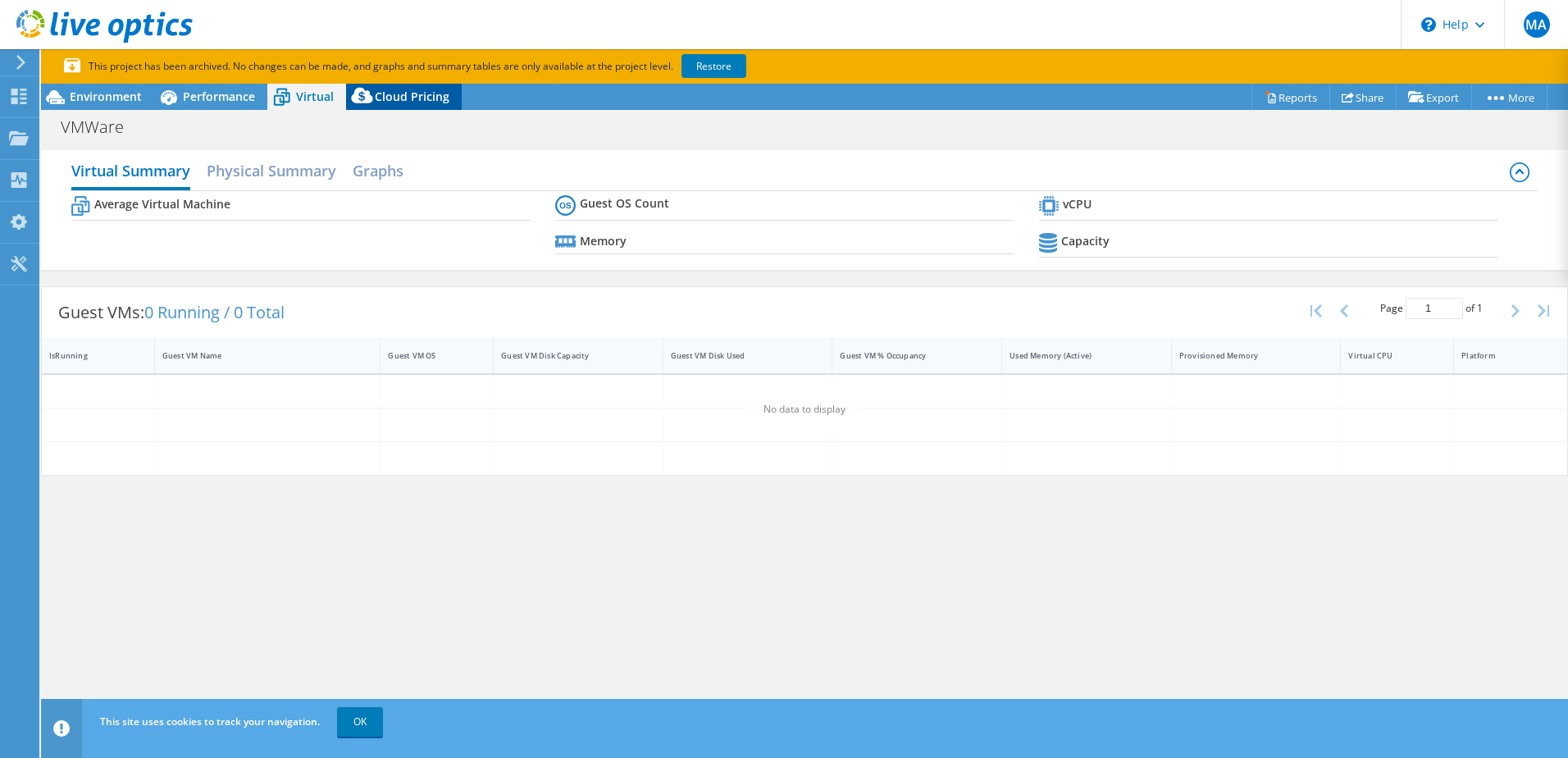
click at [387, 98] on span "Cloud Pricing" at bounding box center [413, 96] width 75 height 15
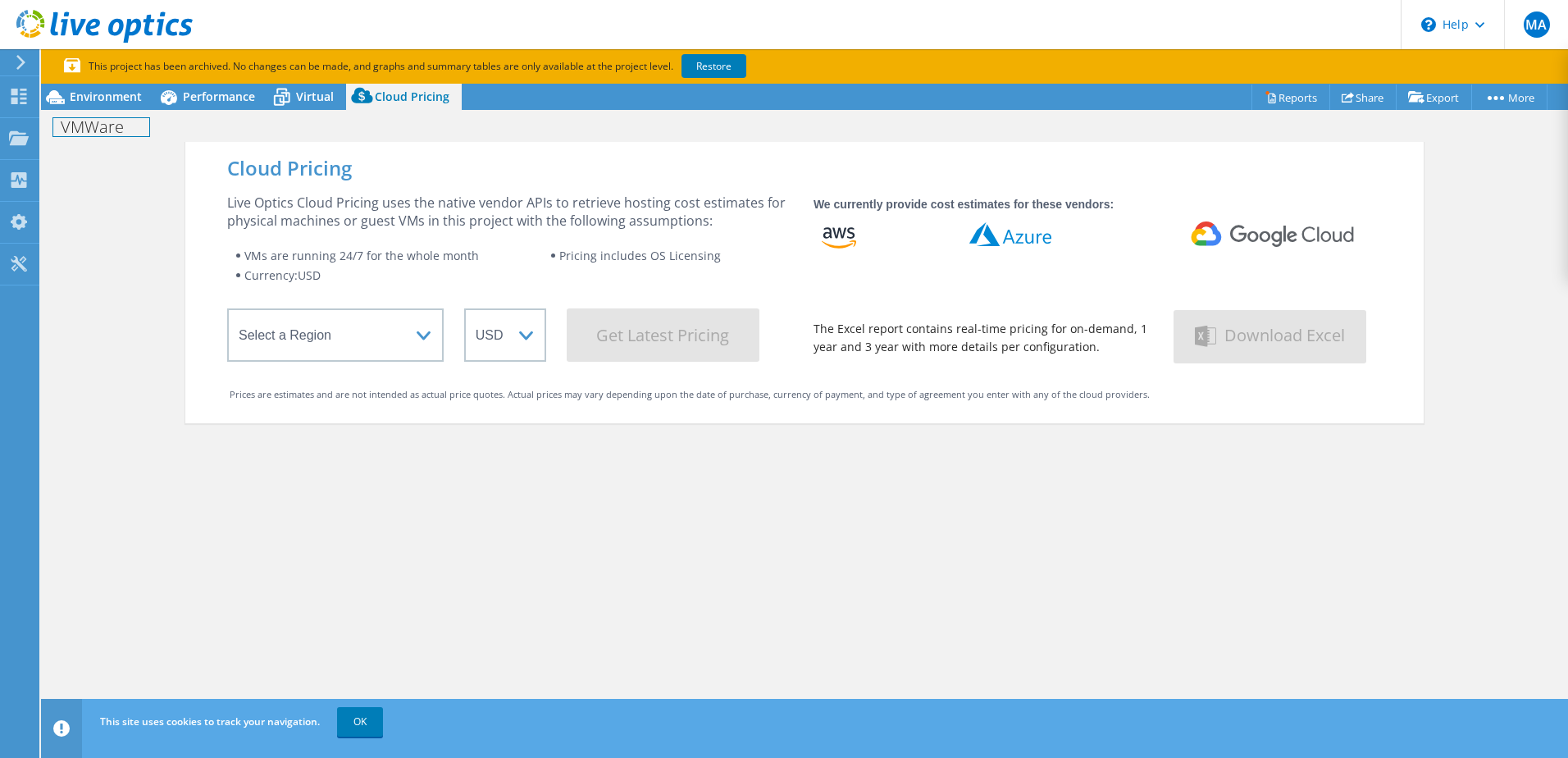
click at [147, 112] on div "VMWare Print" at bounding box center [805, 127] width 1528 height 31
click at [97, 96] on span "Environment" at bounding box center [105, 96] width 72 height 15
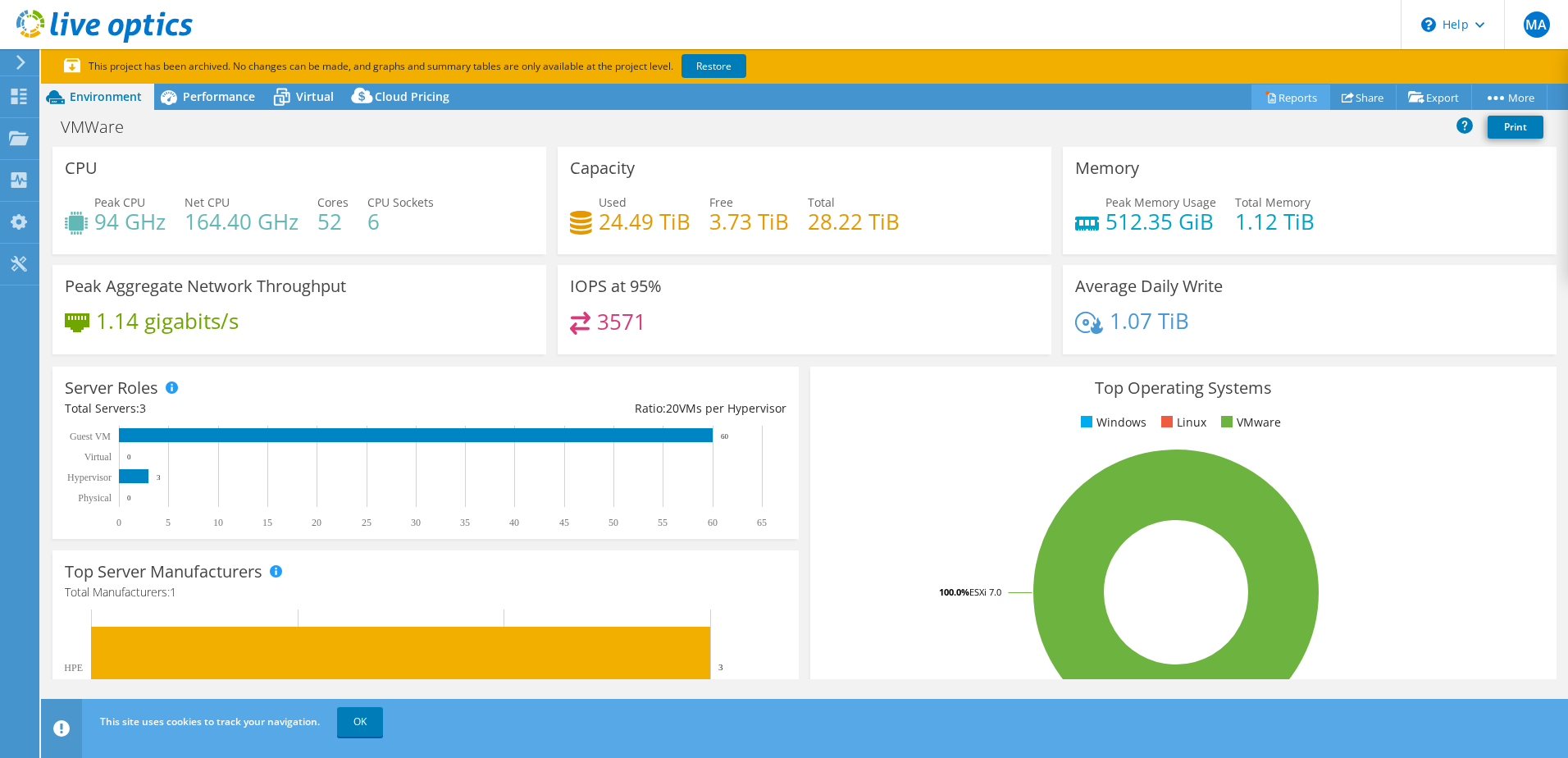
click at [1284, 99] on link "Reports" at bounding box center [1291, 97] width 79 height 25
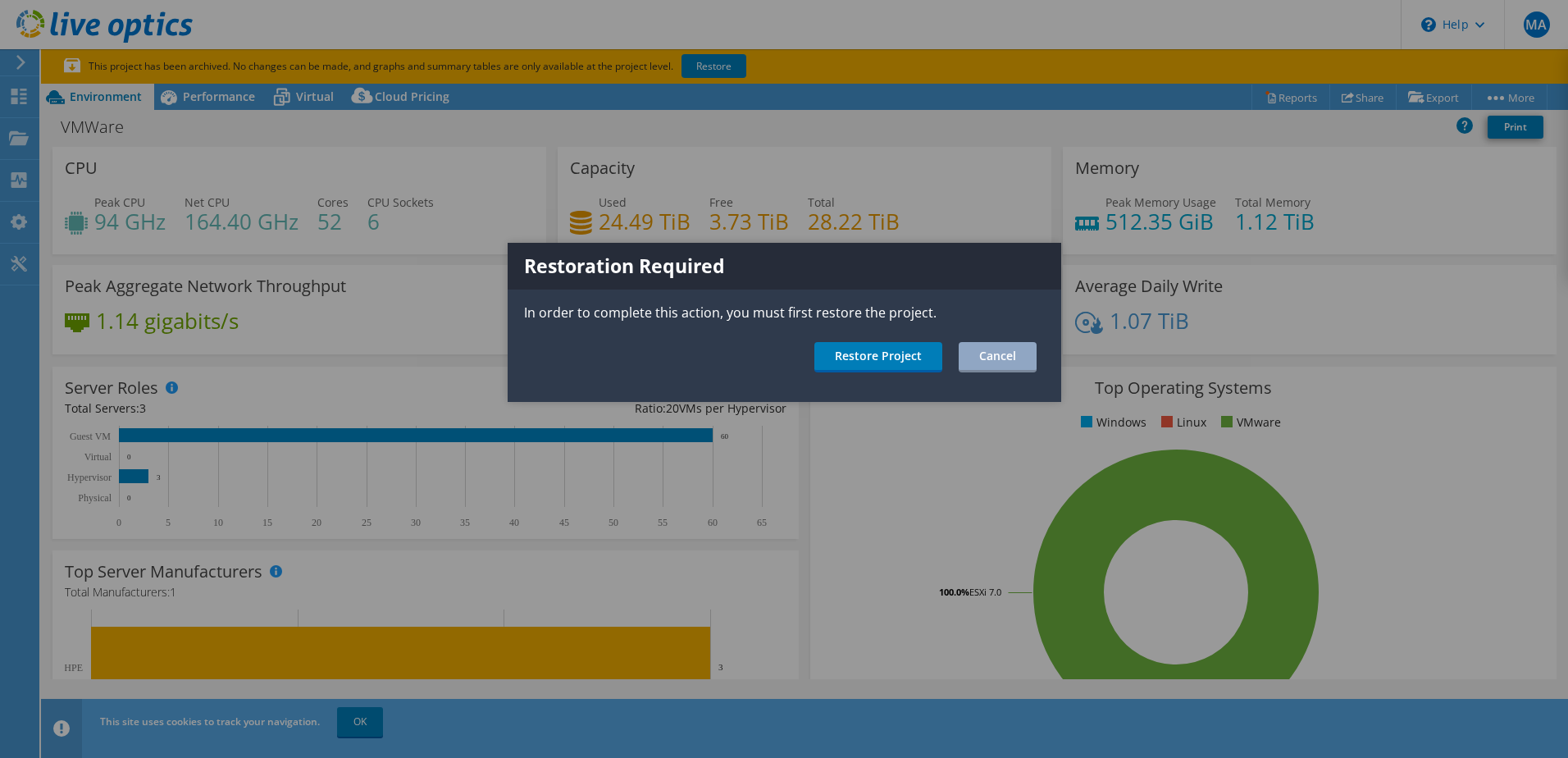
click at [944, 174] on div at bounding box center [784, 379] width 1568 height 758
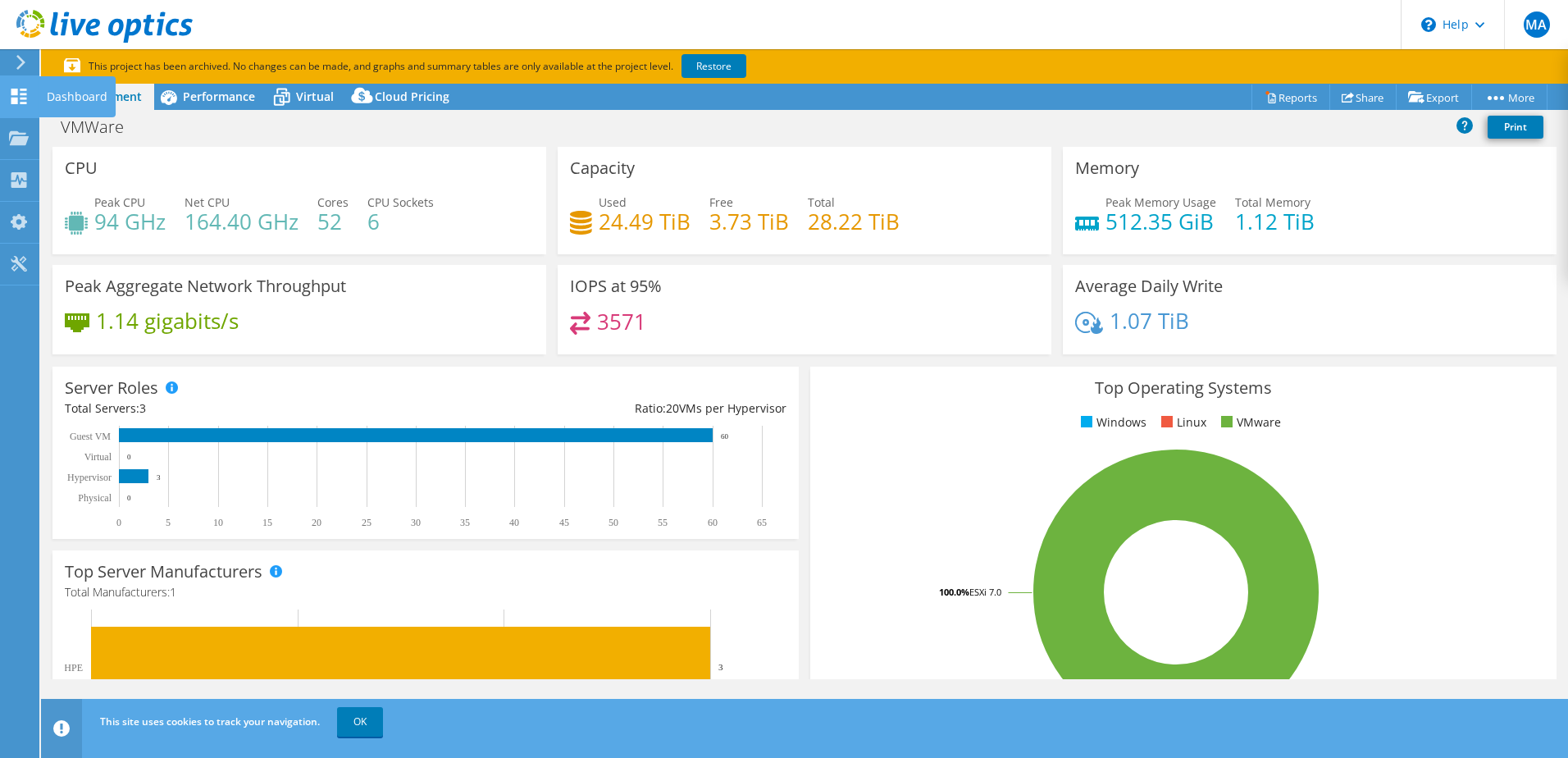
click at [24, 99] on use at bounding box center [19, 96] width 15 height 15
